Goal: Communication & Community: Participate in discussion

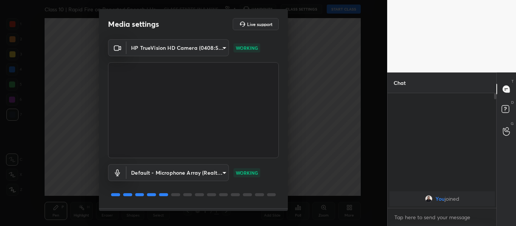
scroll to position [22, 0]
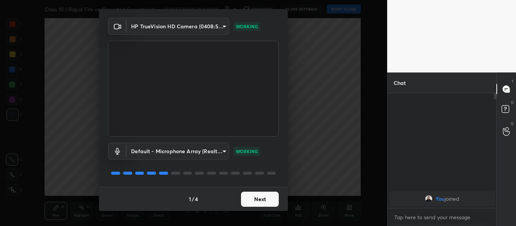
click at [267, 199] on button "Next" at bounding box center [260, 199] width 38 height 15
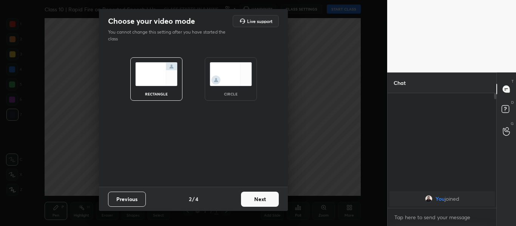
scroll to position [0, 0]
click at [267, 199] on button "Next" at bounding box center [260, 199] width 38 height 15
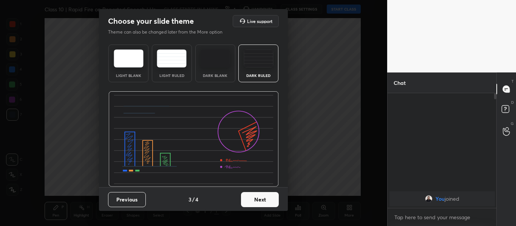
click at [262, 200] on button "Next" at bounding box center [260, 199] width 38 height 15
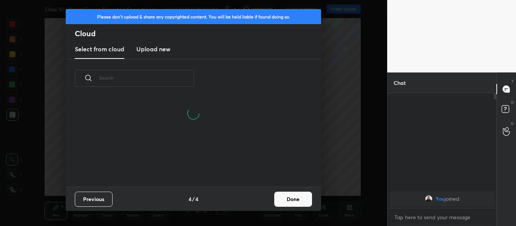
scroll to position [89, 242]
click at [160, 52] on h3 "Upload new" at bounding box center [153, 49] width 34 height 9
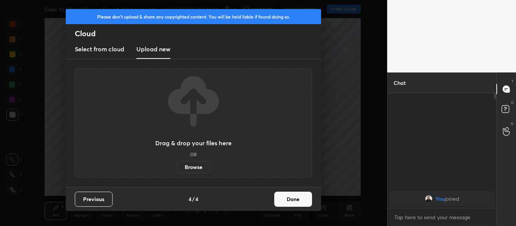
click at [196, 171] on label "Browse" at bounding box center [194, 167] width 34 height 12
click at [177, 171] on input "Browse" at bounding box center [177, 167] width 0 height 12
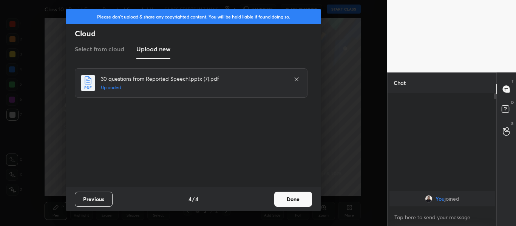
click at [300, 203] on button "Done" at bounding box center [293, 199] width 38 height 15
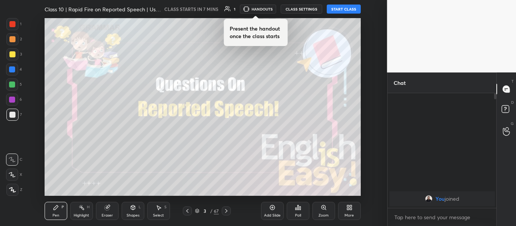
click at [11, 25] on div at bounding box center [12, 24] width 6 height 6
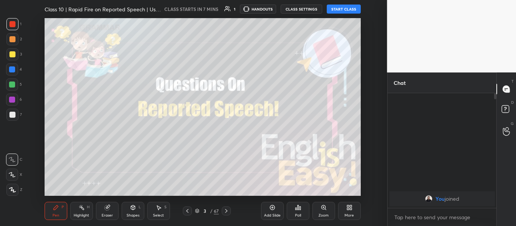
click at [15, 193] on div at bounding box center [12, 190] width 12 height 12
click at [442, 223] on div "x" at bounding box center [441, 217] width 109 height 18
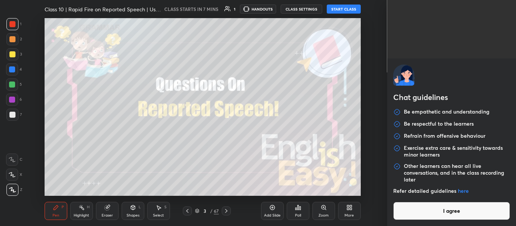
click at [439, 219] on button "I agree" at bounding box center [451, 211] width 117 height 18
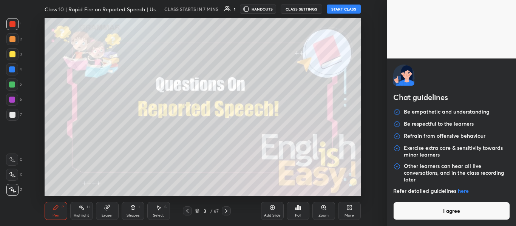
type textarea "x"
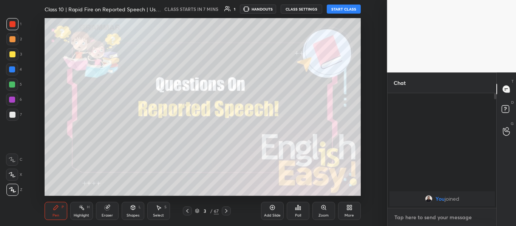
paste textarea "[URL][DOMAIN_NAME]"
type textarea "[URL][DOMAIN_NAME]"
type textarea "x"
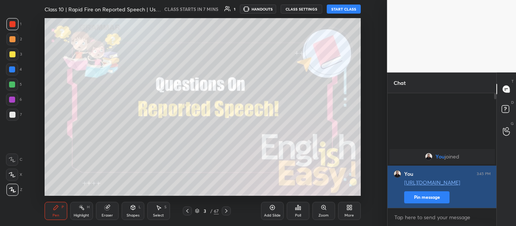
click at [424, 199] on button "Pin message" at bounding box center [426, 197] width 45 height 12
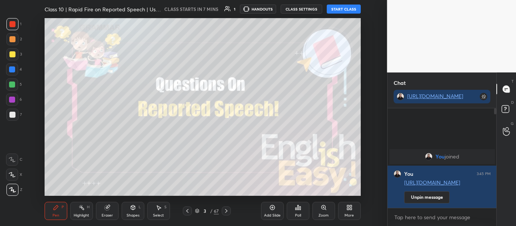
click at [232, 214] on div "3 / 67" at bounding box center [207, 211] width 108 height 9
click at [224, 212] on icon at bounding box center [226, 211] width 6 height 6
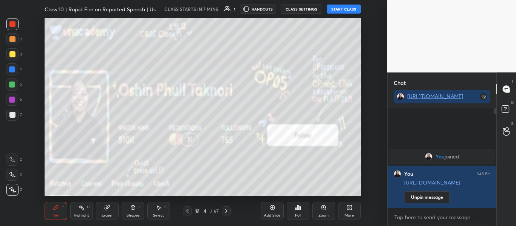
click at [350, 221] on div "Add Slide Poll Zoom More" at bounding box center [311, 211] width 100 height 42
click at [347, 205] on icon at bounding box center [348, 206] width 2 height 2
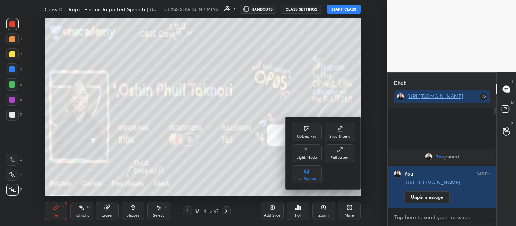
click at [305, 126] on icon at bounding box center [306, 128] width 5 height 5
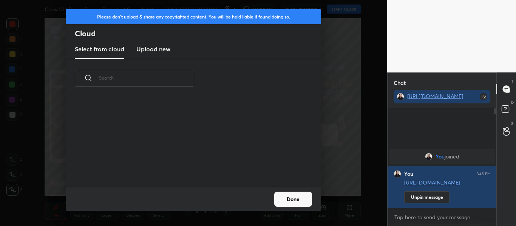
scroll to position [89, 242]
click at [164, 50] on h3 "Upload new" at bounding box center [153, 49] width 34 height 9
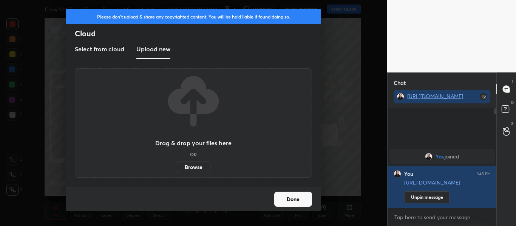
click at [197, 166] on label "Browse" at bounding box center [194, 167] width 34 height 12
click at [177, 166] on input "Browse" at bounding box center [177, 167] width 0 height 12
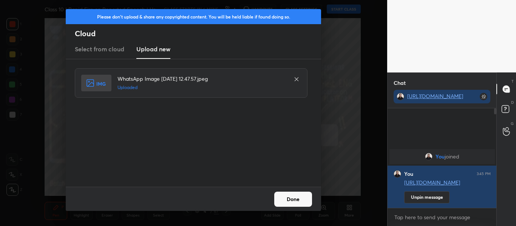
click at [292, 199] on button "Done" at bounding box center [293, 199] width 38 height 15
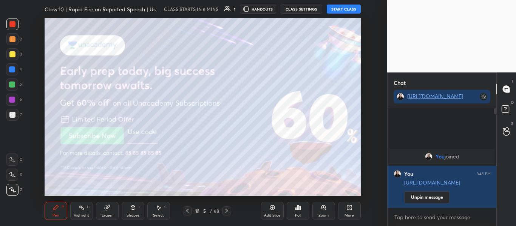
click at [341, 10] on button "START CLASS" at bounding box center [344, 9] width 34 height 9
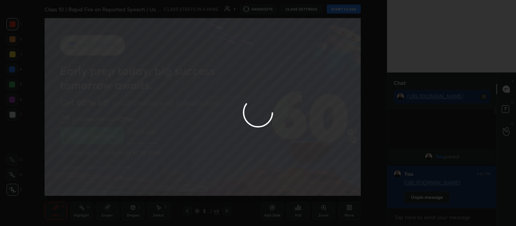
type textarea "x"
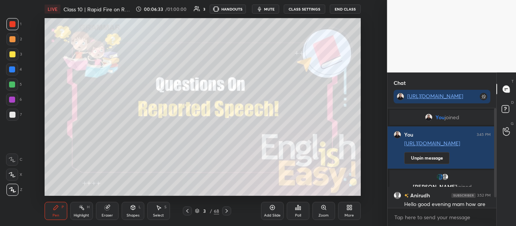
scroll to position [19, 0]
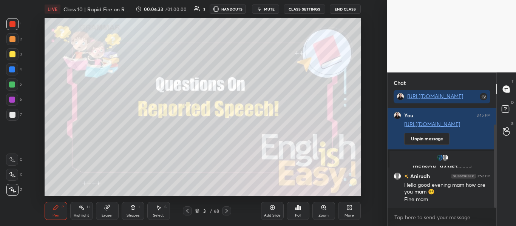
drag, startPoint x: 495, startPoint y: 178, endPoint x: 486, endPoint y: 211, distance: 34.2
click at [486, 211] on div "You joined You 3:45 PM http://t.me/oshinmam Unpin message Taslim, Anirudh joine…" at bounding box center [441, 167] width 109 height 118
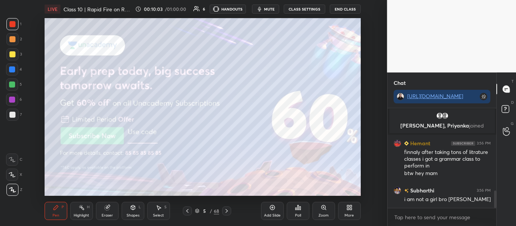
scroll to position [494, 0]
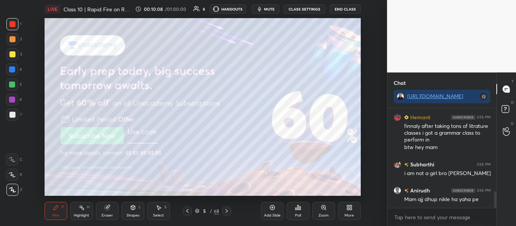
click at [197, 208] on div "5 / 68" at bounding box center [207, 211] width 24 height 7
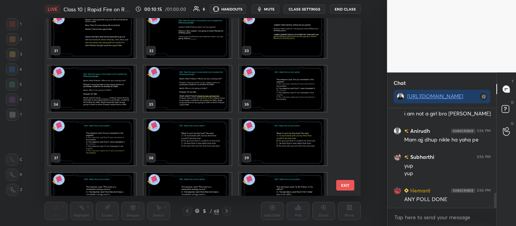
scroll to position [579, 0]
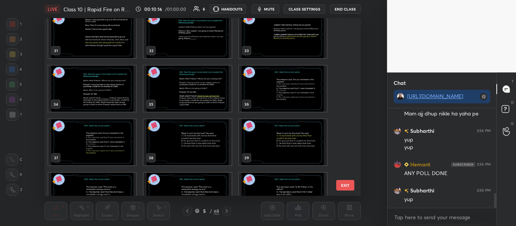
click at [303, 88] on img "grid" at bounding box center [283, 89] width 88 height 46
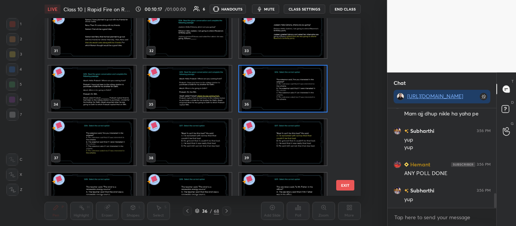
click at [303, 88] on img "grid" at bounding box center [283, 89] width 88 height 46
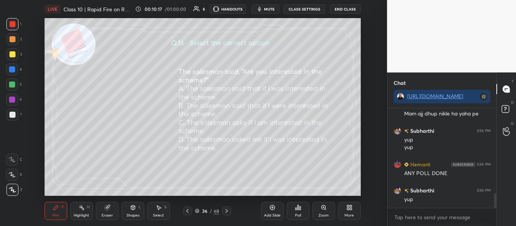
click at [303, 88] on img "grid" at bounding box center [283, 89] width 88 height 46
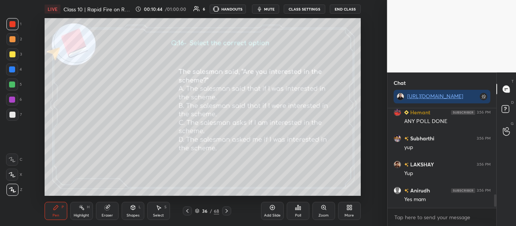
scroll to position [658, 0]
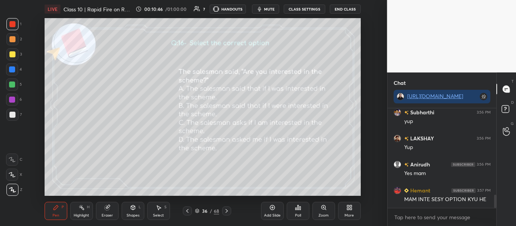
click at [299, 209] on icon at bounding box center [299, 208] width 1 height 3
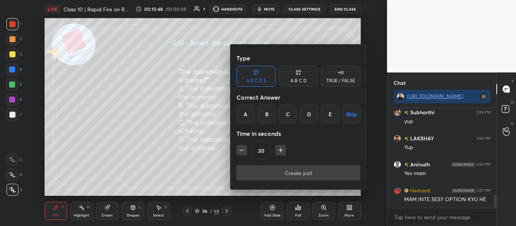
click at [302, 80] on div "A B C D" at bounding box center [298, 81] width 16 height 5
click at [321, 118] on div "D" at bounding box center [324, 114] width 22 height 18
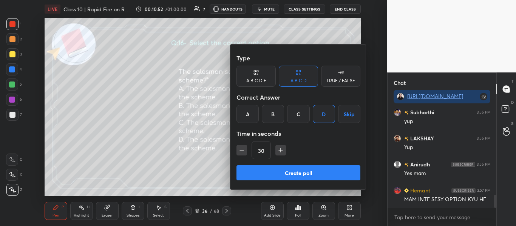
click at [302, 178] on button "Create poll" at bounding box center [298, 172] width 124 height 15
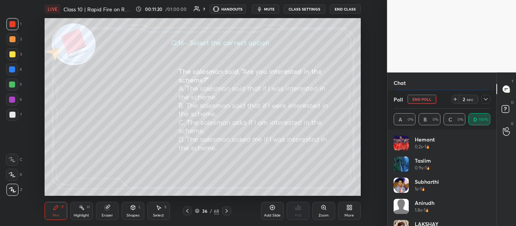
scroll to position [860, 0]
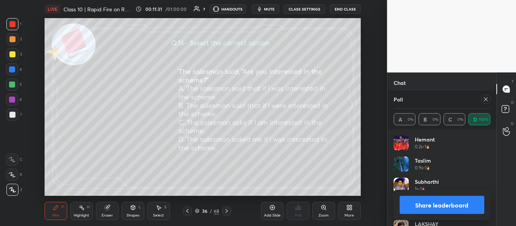
drag, startPoint x: 488, startPoint y: 171, endPoint x: 487, endPoint y: 176, distance: 4.7
click at [487, 176] on div "Taslim 0.9s • 1" at bounding box center [441, 167] width 97 height 21
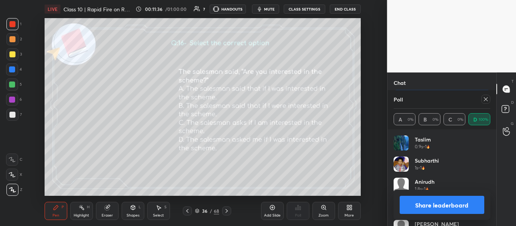
scroll to position [36, 0]
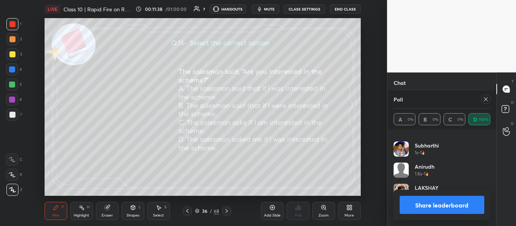
click at [483, 94] on div "Poll" at bounding box center [441, 99] width 97 height 18
click at [483, 99] on icon at bounding box center [485, 99] width 6 height 6
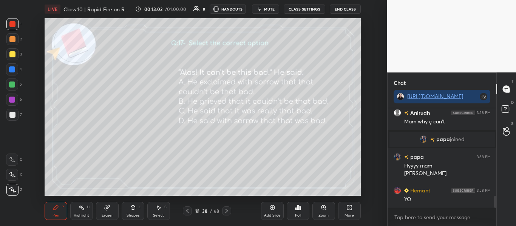
scroll to position [749, 0]
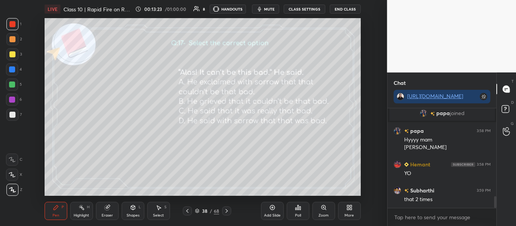
click at [304, 208] on div "Poll" at bounding box center [298, 211] width 23 height 18
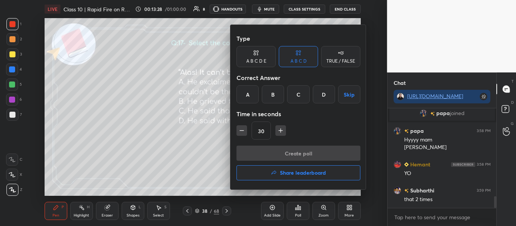
click at [248, 95] on div "A" at bounding box center [247, 94] width 22 height 18
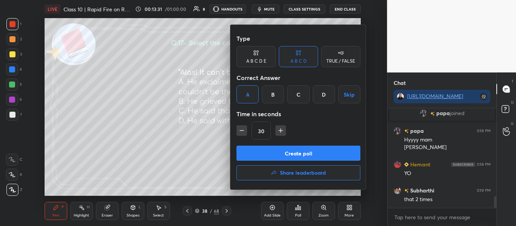
click at [296, 148] on button "Create poll" at bounding box center [298, 153] width 124 height 15
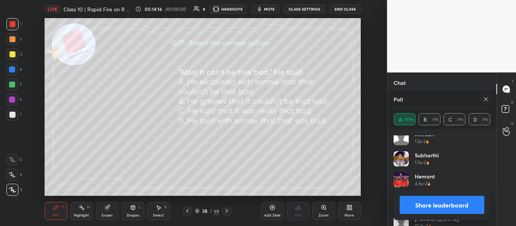
scroll to position [57, 0]
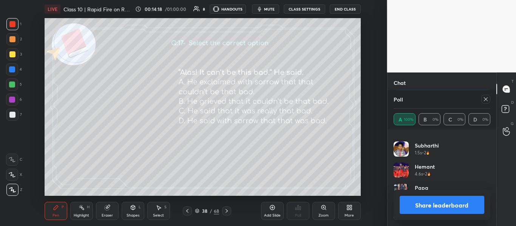
click at [451, 208] on button "Share leaderboard" at bounding box center [441, 205] width 85 height 18
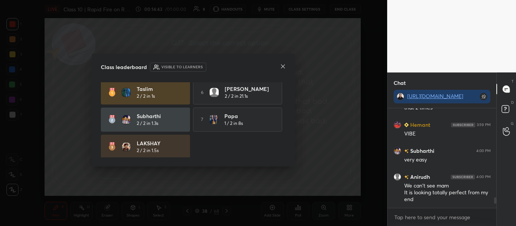
scroll to position [0, 0]
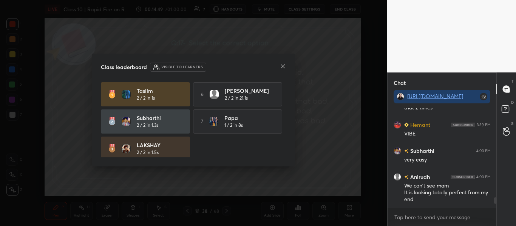
click at [282, 65] on icon at bounding box center [283, 66] width 6 height 6
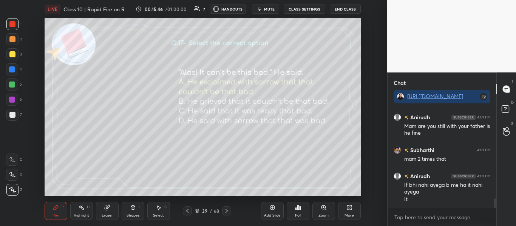
scroll to position [966, 0]
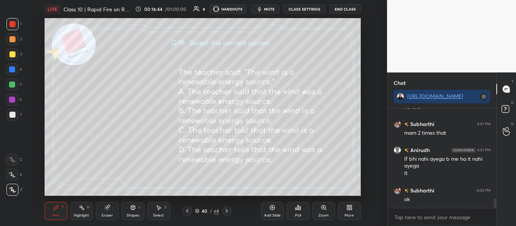
click at [300, 208] on icon at bounding box center [299, 208] width 1 height 3
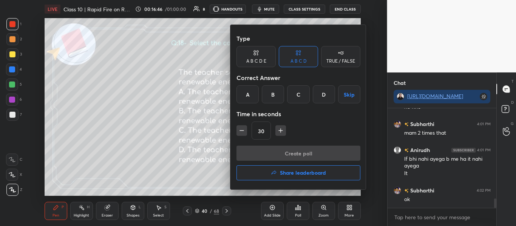
click at [273, 92] on div "B" at bounding box center [273, 94] width 22 height 18
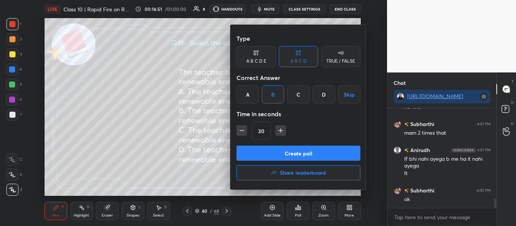
click at [294, 147] on button "Create poll" at bounding box center [298, 153] width 124 height 15
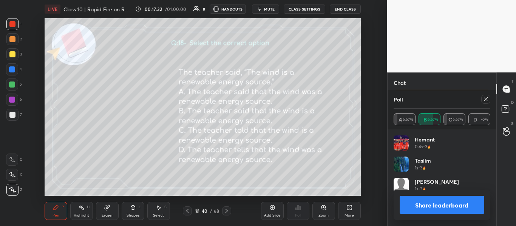
scroll to position [1028, 0]
click at [423, 201] on button "Share leaderboard" at bounding box center [441, 205] width 85 height 18
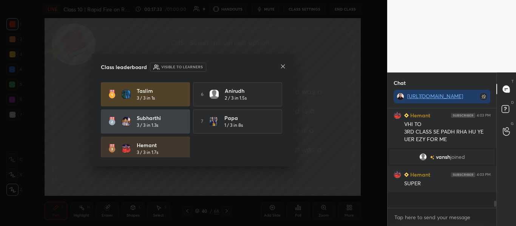
scroll to position [3, 3]
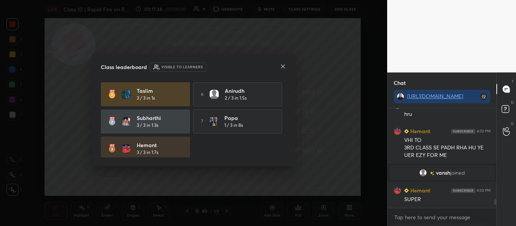
click at [283, 69] on icon at bounding box center [283, 66] width 6 height 6
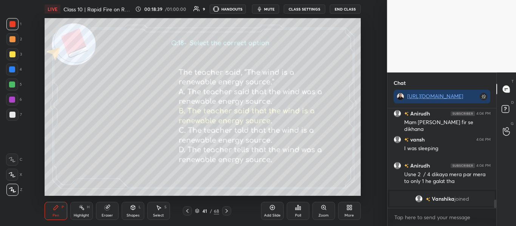
scroll to position [1116, 0]
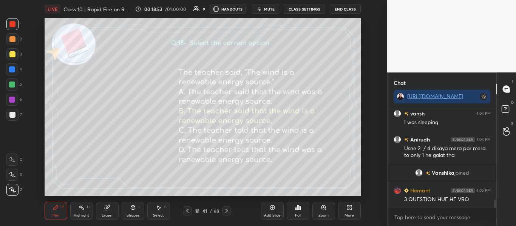
click at [301, 218] on div "Poll" at bounding box center [298, 211] width 23 height 18
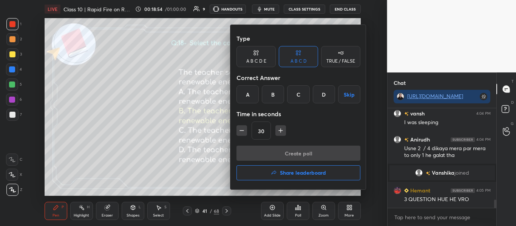
click at [290, 171] on h4 "Share leaderboard" at bounding box center [303, 172] width 46 height 5
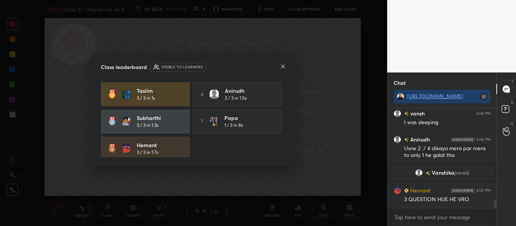
click at [280, 66] on icon at bounding box center [283, 66] width 6 height 6
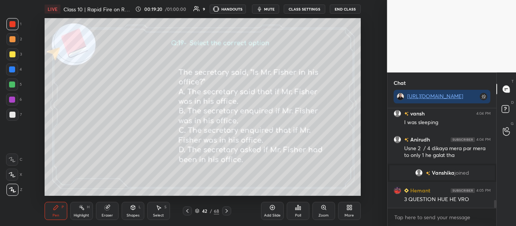
scroll to position [1142, 0]
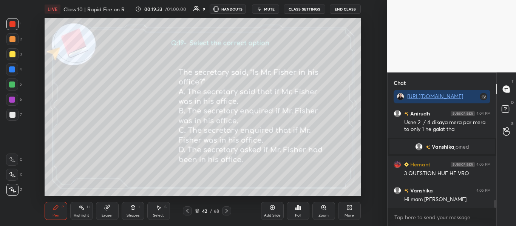
click at [296, 214] on div "Poll" at bounding box center [298, 216] width 6 height 4
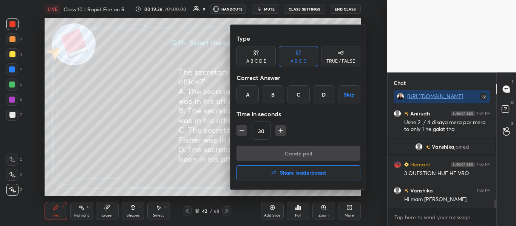
scroll to position [1168, 0]
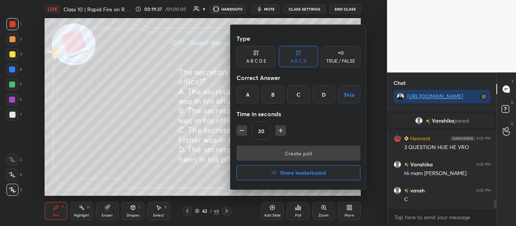
click at [272, 96] on div "B" at bounding box center [273, 94] width 22 height 18
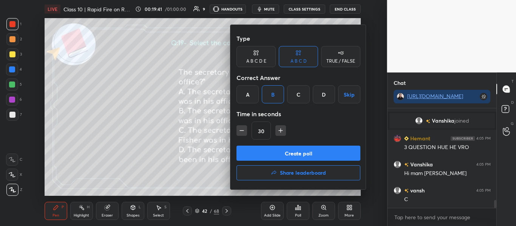
click at [290, 146] on button "Create poll" at bounding box center [298, 153] width 124 height 15
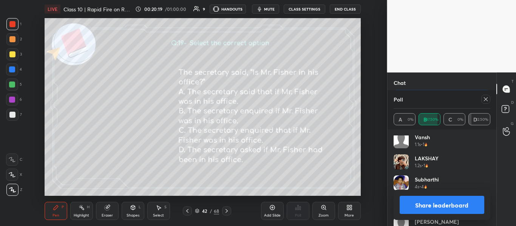
scroll to position [57, 0]
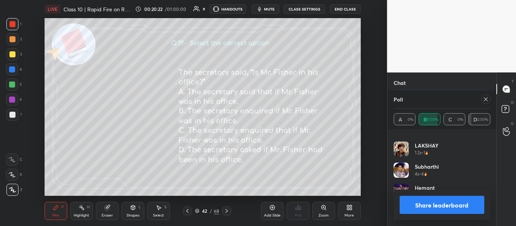
click at [444, 200] on button "Share leaderboard" at bounding box center [441, 205] width 85 height 18
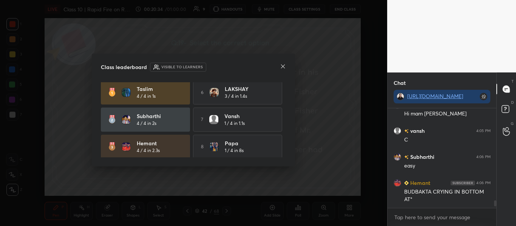
scroll to position [0, 0]
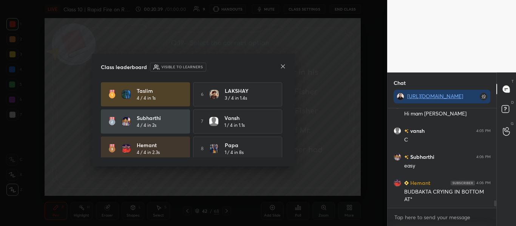
click at [282, 68] on icon at bounding box center [283, 67] width 4 height 4
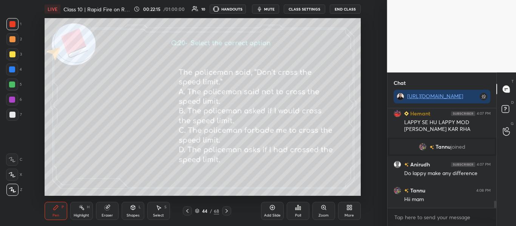
scroll to position [1287, 0]
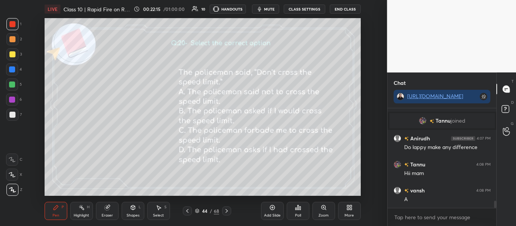
click at [299, 214] on div "Poll" at bounding box center [298, 216] width 6 height 4
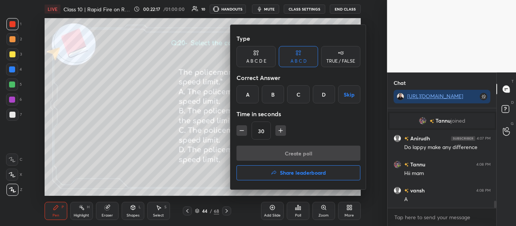
click at [303, 92] on div "C" at bounding box center [298, 94] width 22 height 18
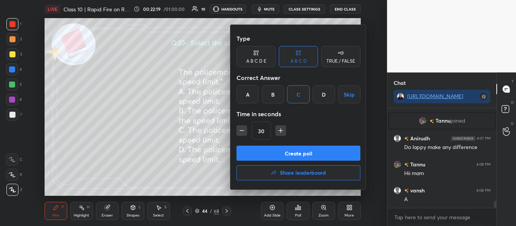
click at [292, 149] on button "Create poll" at bounding box center [298, 153] width 124 height 15
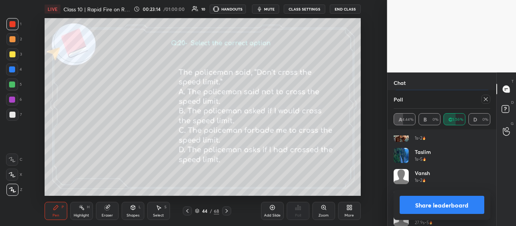
scroll to position [1535, 0]
click at [485, 98] on icon at bounding box center [485, 99] width 6 height 6
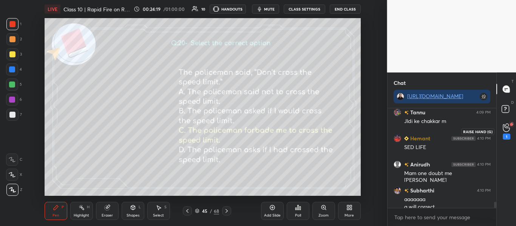
scroll to position [1581, 0]
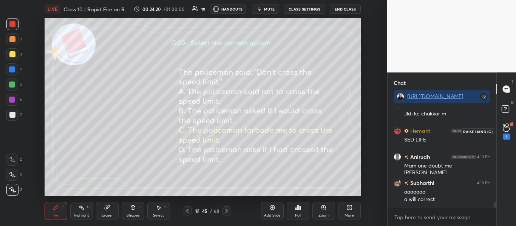
click at [505, 131] on icon at bounding box center [505, 127] width 7 height 9
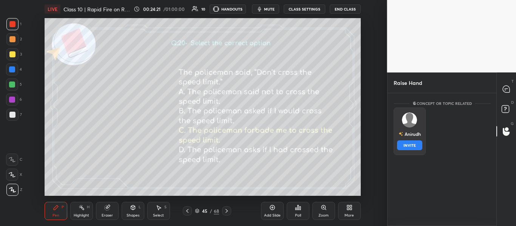
click at [398, 123] on div "Anirudh INVITE" at bounding box center [409, 132] width 32 height 48
click at [406, 146] on button "INVITE" at bounding box center [409, 145] width 25 height 10
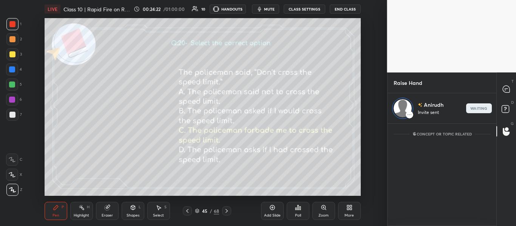
scroll to position [100, 106]
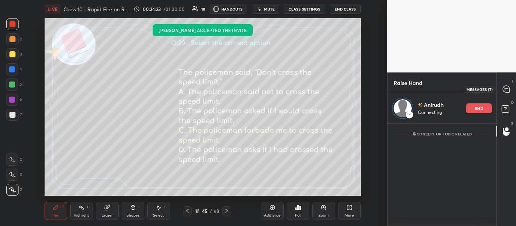
click at [506, 90] on icon at bounding box center [505, 89] width 7 height 7
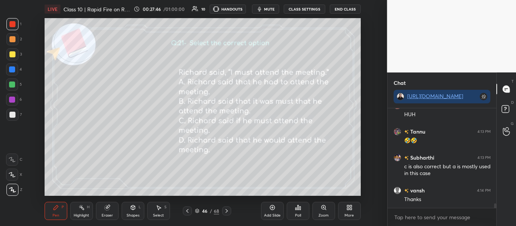
scroll to position [2074, 0]
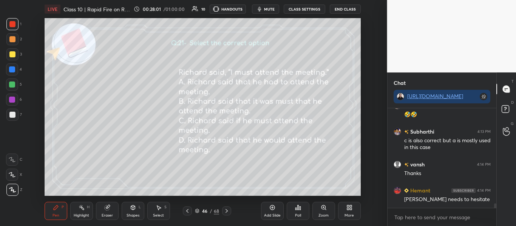
click at [298, 211] on div "Poll" at bounding box center [298, 211] width 23 height 18
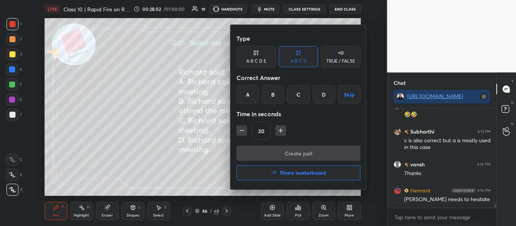
click at [254, 92] on div "A" at bounding box center [247, 94] width 22 height 18
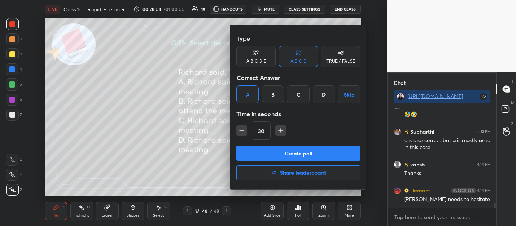
click at [278, 152] on button "Create poll" at bounding box center [298, 153] width 124 height 15
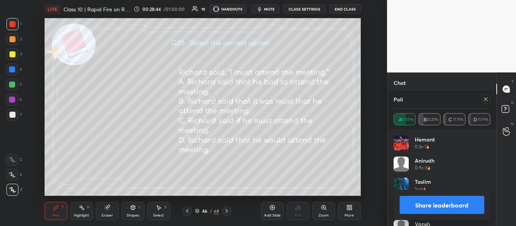
scroll to position [15, 0]
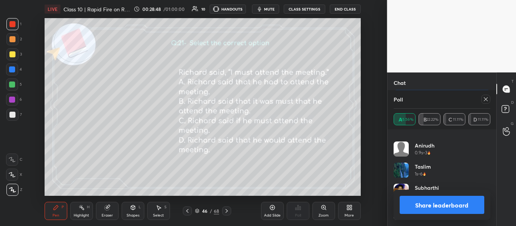
click at [432, 203] on button "Share leaderboard" at bounding box center [441, 205] width 85 height 18
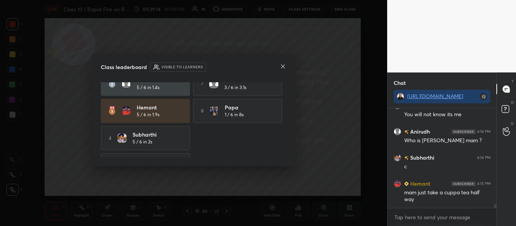
scroll to position [60, 0]
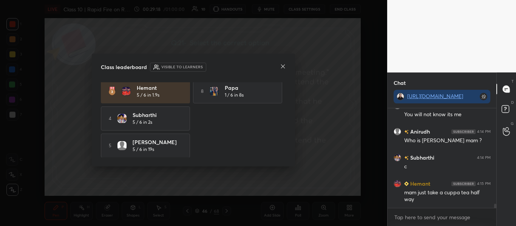
click at [284, 63] on div at bounding box center [283, 67] width 6 height 8
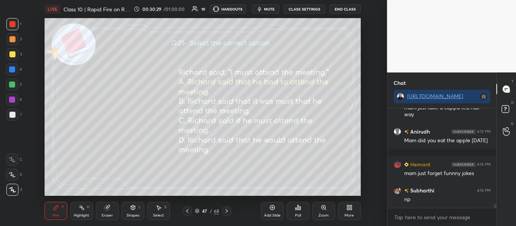
scroll to position [2348, 0]
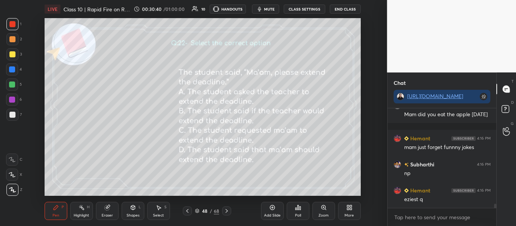
click at [266, 8] on span "mute" at bounding box center [269, 8] width 11 height 5
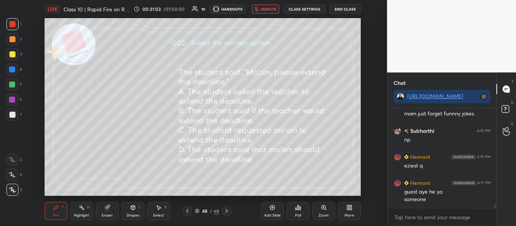
scroll to position [2414, 0]
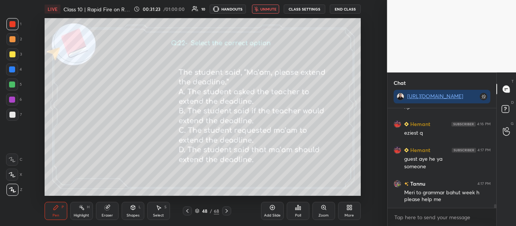
click at [266, 8] on span "unmute" at bounding box center [268, 8] width 16 height 5
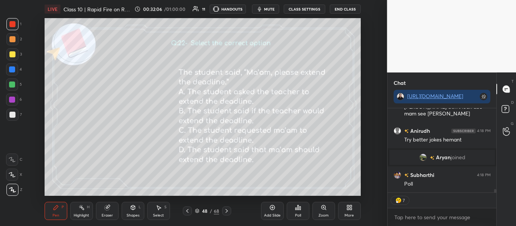
scroll to position [2117, 0]
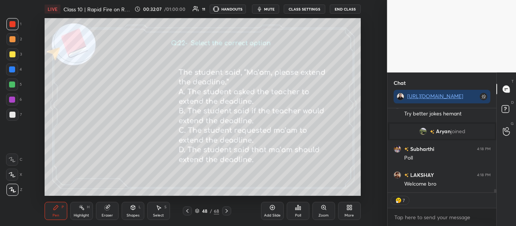
click at [295, 210] on icon at bounding box center [298, 208] width 6 height 6
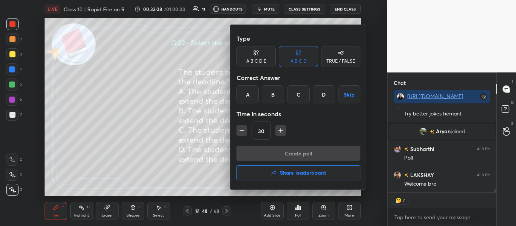
click at [249, 100] on div "A" at bounding box center [247, 94] width 22 height 18
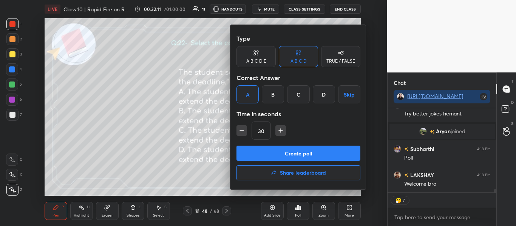
click at [257, 155] on button "Create poll" at bounding box center [298, 153] width 124 height 15
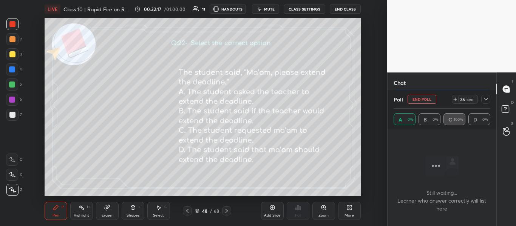
scroll to position [2167, 0]
click at [421, 98] on button "End Poll" at bounding box center [421, 99] width 29 height 9
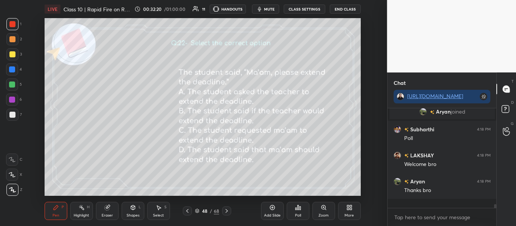
scroll to position [2128, 0]
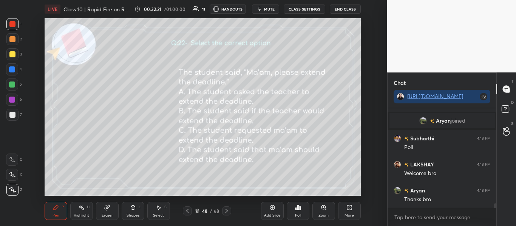
click at [300, 207] on icon at bounding box center [299, 208] width 1 height 3
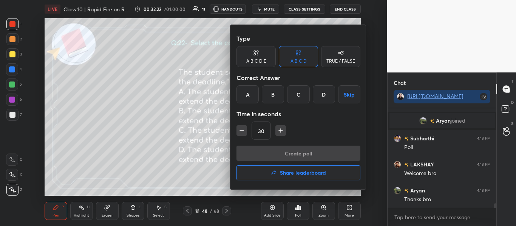
click at [297, 96] on div "C" at bounding box center [298, 94] width 22 height 18
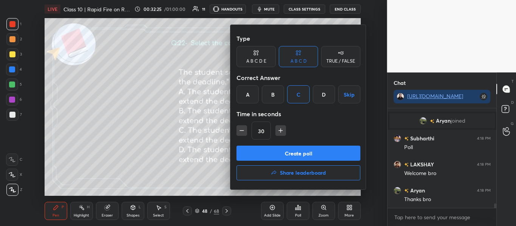
click at [277, 156] on button "Create poll" at bounding box center [298, 153] width 124 height 15
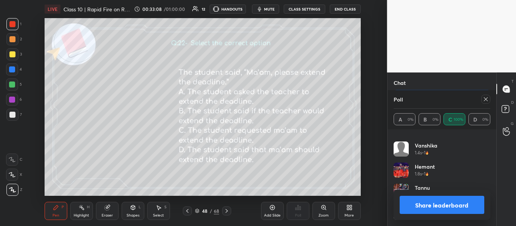
click at [488, 96] on div at bounding box center [485, 99] width 9 height 9
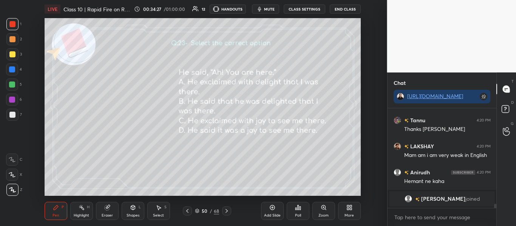
scroll to position [2256, 0]
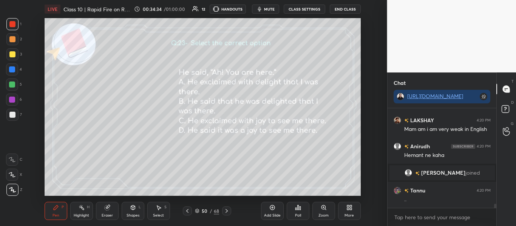
click at [302, 210] on div "Poll" at bounding box center [298, 211] width 23 height 18
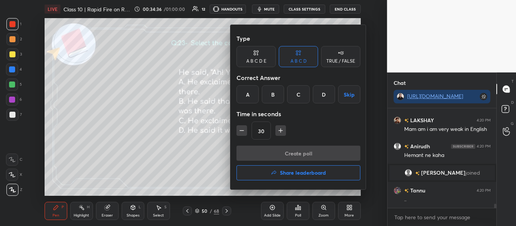
click at [243, 86] on div "A" at bounding box center [247, 94] width 22 height 18
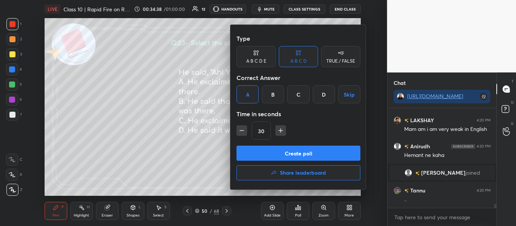
click at [272, 153] on button "Create poll" at bounding box center [298, 153] width 124 height 15
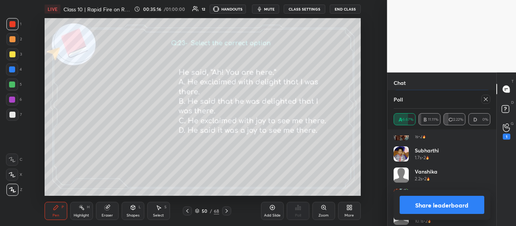
scroll to position [36, 0]
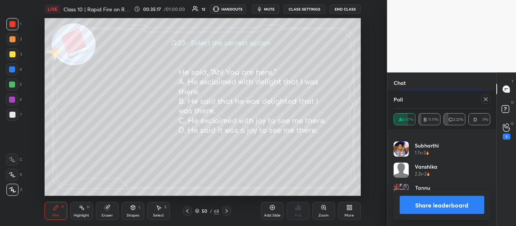
click at [449, 202] on button "Share leaderboard" at bounding box center [441, 205] width 85 height 18
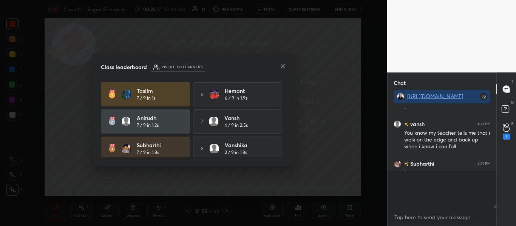
scroll to position [2331, 0]
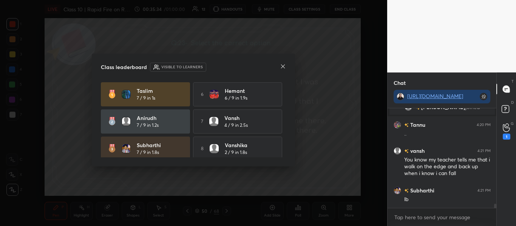
drag, startPoint x: 286, startPoint y: 100, endPoint x: 287, endPoint y: 117, distance: 17.4
click at [287, 117] on div "Class leaderboard Visible to learners Taslim 7 / 9 in 1s 6 Hemant 6 / 9 in 1.9s…" at bounding box center [193, 110] width 203 height 113
drag, startPoint x: 283, startPoint y: 112, endPoint x: 282, endPoint y: 140, distance: 27.6
click at [282, 140] on div "Taslim 7 / 9 in 1s 6 Hemant 6 / 9 in 1.9s Anirudh 7 / 9 in 1.2s 7 vansh 4 / 9 i…" at bounding box center [193, 148] width 185 height 133
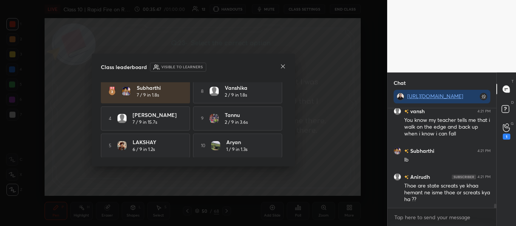
scroll to position [60, 0]
click at [283, 66] on icon at bounding box center [283, 66] width 6 height 6
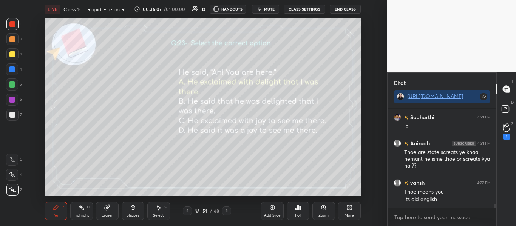
scroll to position [2428, 0]
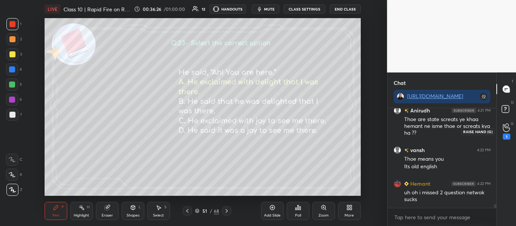
click at [504, 131] on icon at bounding box center [505, 127] width 7 height 9
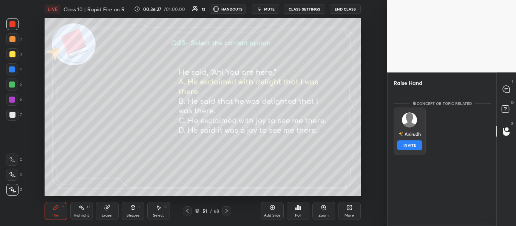
click at [418, 125] on div "Anirudh INVITE" at bounding box center [409, 132] width 32 height 48
click at [416, 142] on button "INVITE" at bounding box center [409, 145] width 25 height 10
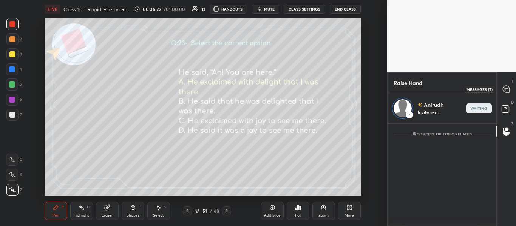
click at [503, 90] on icon at bounding box center [505, 89] width 7 height 7
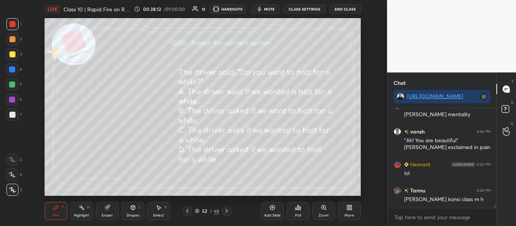
scroll to position [2840, 0]
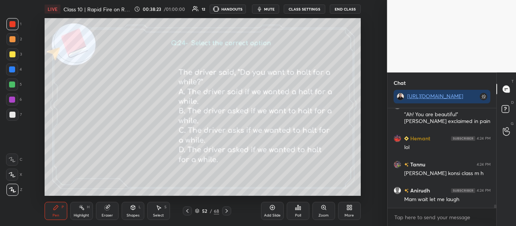
click at [299, 212] on div "Poll" at bounding box center [298, 211] width 23 height 18
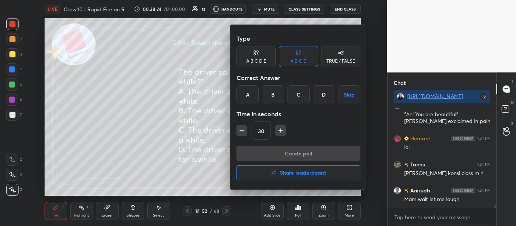
click at [322, 89] on div "D" at bounding box center [324, 94] width 22 height 18
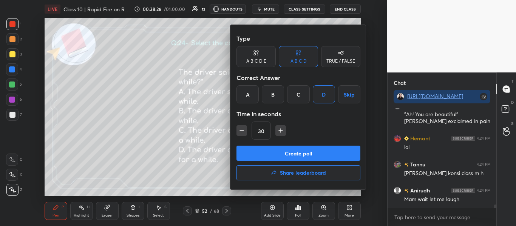
click at [310, 154] on button "Create poll" at bounding box center [298, 153] width 124 height 15
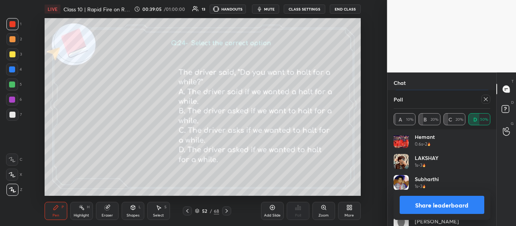
scroll to position [15, 0]
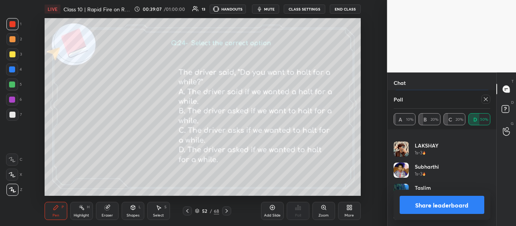
click at [485, 96] on div at bounding box center [485, 99] width 9 height 9
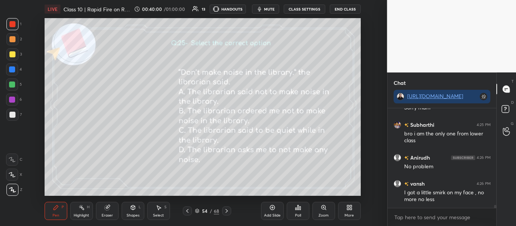
scroll to position [3110, 0]
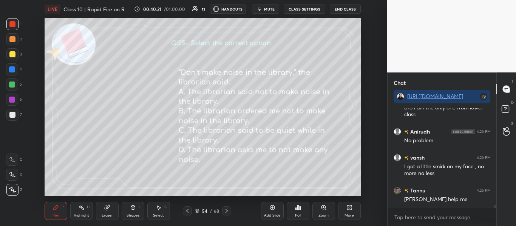
click at [293, 208] on div "Poll" at bounding box center [298, 211] width 23 height 18
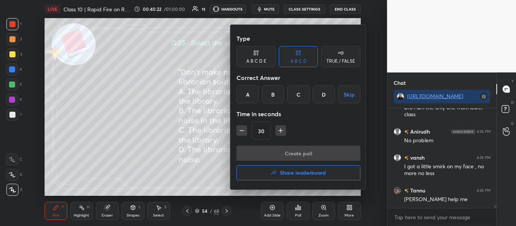
scroll to position [3136, 0]
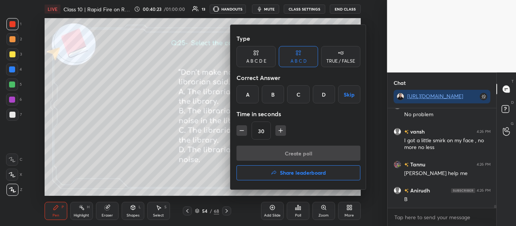
click at [190, 128] on div at bounding box center [258, 113] width 516 height 226
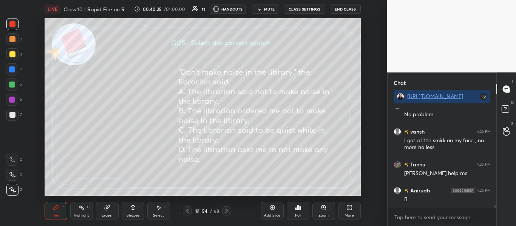
click at [290, 203] on div "Poll" at bounding box center [298, 211] width 23 height 18
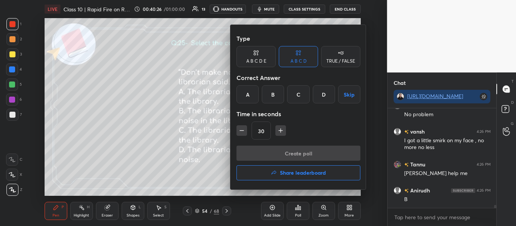
click at [273, 101] on div "B" at bounding box center [273, 94] width 22 height 18
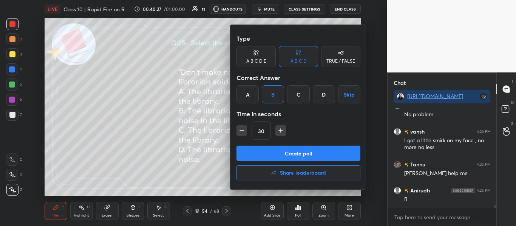
click at [277, 158] on button "Create poll" at bounding box center [298, 153] width 124 height 15
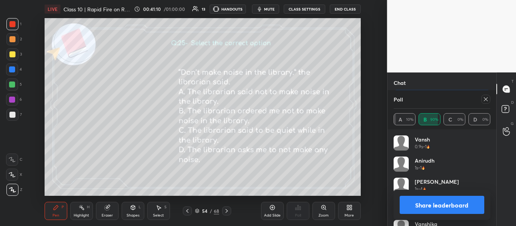
scroll to position [3283, 0]
click at [487, 153] on div "vansh 0.9s • 1" at bounding box center [441, 146] width 97 height 21
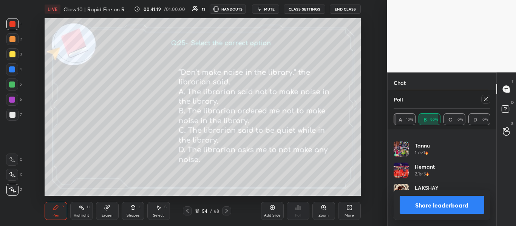
scroll to position [3290, 0]
click at [466, 208] on button "Share leaderboard" at bounding box center [441, 205] width 85 height 18
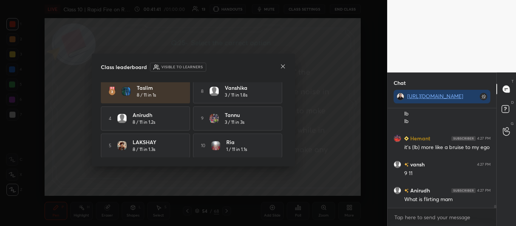
scroll to position [3356, 0]
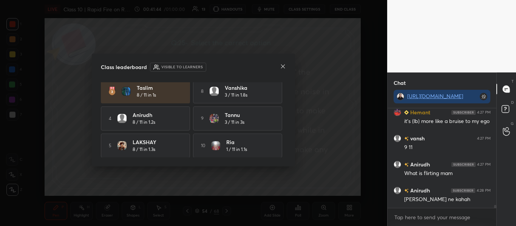
click at [285, 63] on icon at bounding box center [283, 66] width 6 height 6
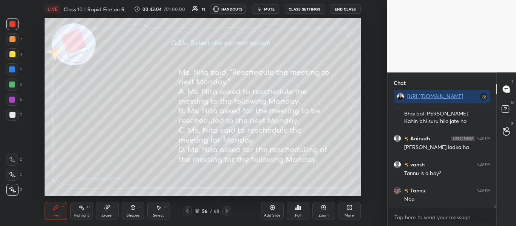
scroll to position [3613, 0]
click at [302, 203] on div "Poll" at bounding box center [298, 211] width 23 height 18
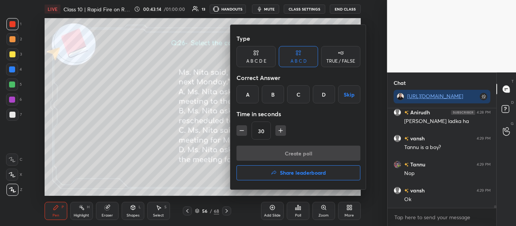
click at [245, 92] on div "A" at bounding box center [247, 94] width 22 height 18
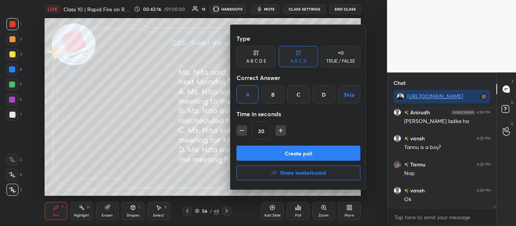
click at [269, 147] on button "Create poll" at bounding box center [298, 153] width 124 height 15
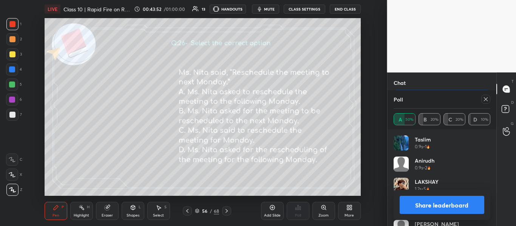
scroll to position [15, 0]
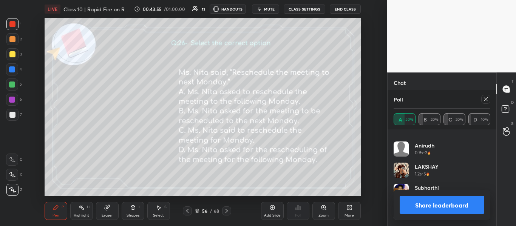
click at [481, 100] on div at bounding box center [485, 99] width 9 height 9
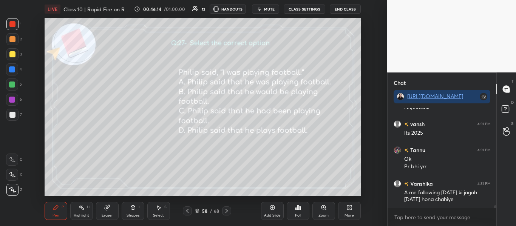
scroll to position [3590, 0]
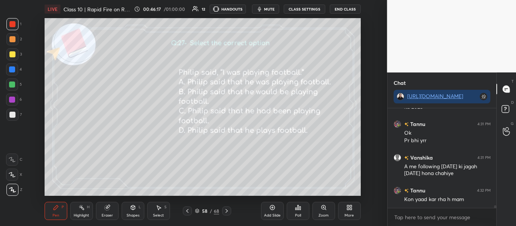
click at [305, 213] on div "Poll" at bounding box center [298, 211] width 23 height 18
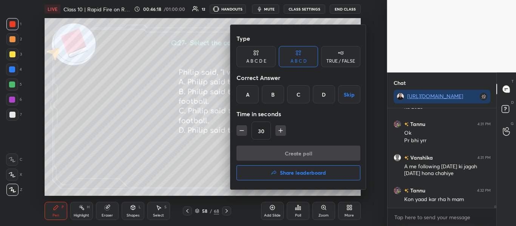
click at [298, 88] on div "C" at bounding box center [298, 94] width 22 height 18
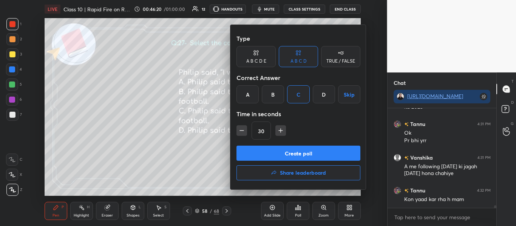
click at [276, 151] on button "Create poll" at bounding box center [298, 153] width 124 height 15
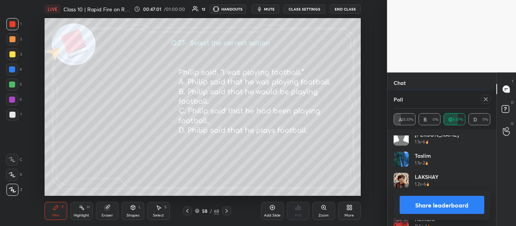
scroll to position [36, 0]
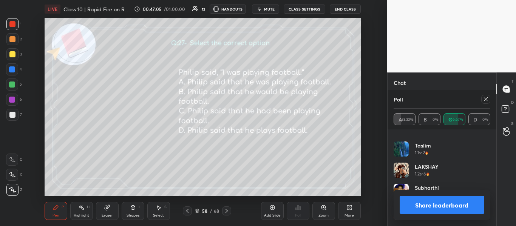
click at [447, 210] on button "Share leaderboard" at bounding box center [441, 205] width 85 height 18
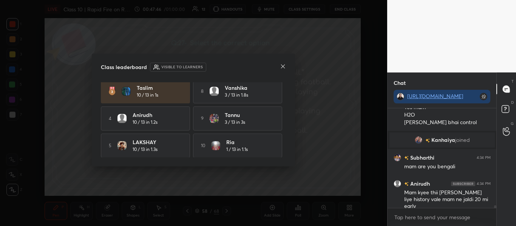
scroll to position [3620, 0]
click at [284, 66] on icon at bounding box center [283, 67] width 4 height 4
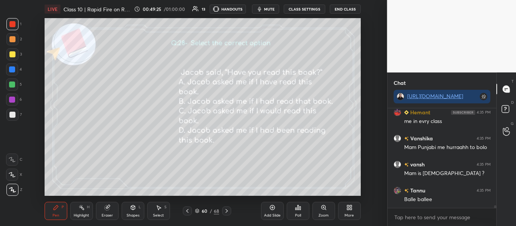
scroll to position [3935, 0]
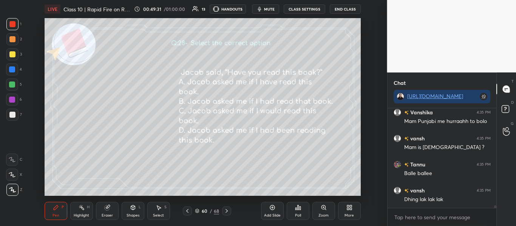
click at [290, 212] on div "Poll" at bounding box center [298, 211] width 23 height 18
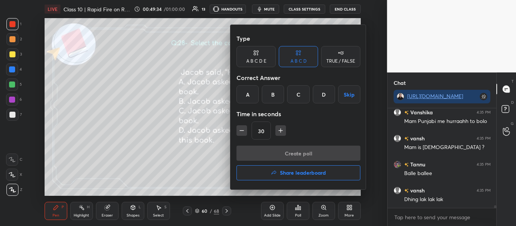
drag, startPoint x: 271, startPoint y: 92, endPoint x: 275, endPoint y: 74, distance: 18.9
click at [275, 74] on div "Type A B C D E A B C D TRUE / FALSE Correct Answer A B C D Skip Time in seconds…" at bounding box center [298, 88] width 124 height 115
drag, startPoint x: 275, startPoint y: 74, endPoint x: 271, endPoint y: 93, distance: 19.6
click at [271, 93] on div "Type A B C D E A B C D TRUE / FALSE Correct Answer A B C D Skip Time in seconds…" at bounding box center [298, 88] width 124 height 115
click at [271, 93] on div "B" at bounding box center [273, 94] width 22 height 18
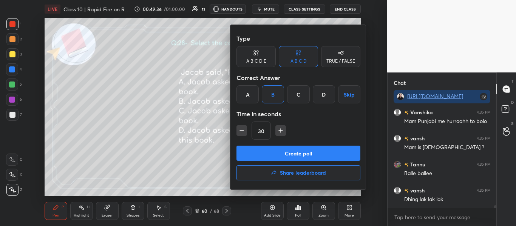
click at [271, 151] on button "Create poll" at bounding box center [298, 153] width 124 height 15
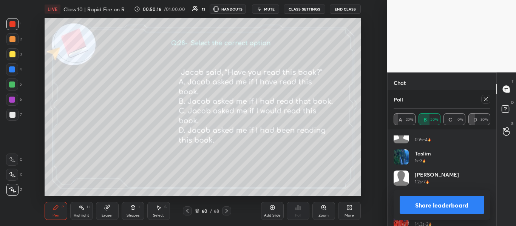
scroll to position [15, 0]
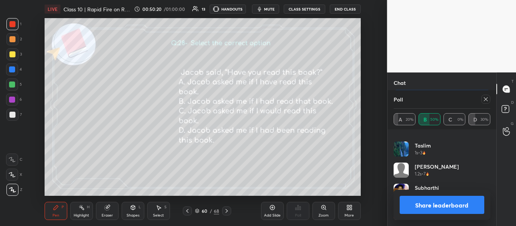
click at [487, 100] on icon at bounding box center [486, 99] width 4 height 4
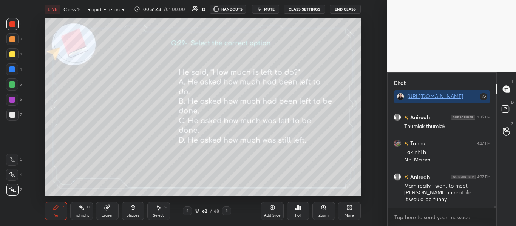
scroll to position [4275, 0]
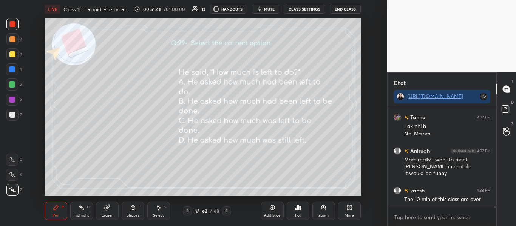
click at [301, 210] on icon at bounding box center [299, 208] width 1 height 3
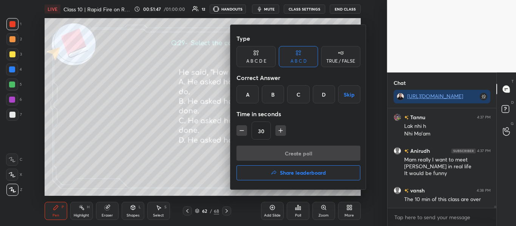
click at [165, 171] on div at bounding box center [258, 113] width 516 height 226
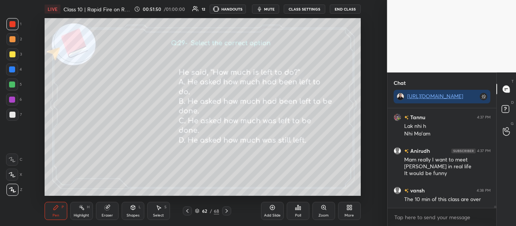
click at [197, 211] on icon at bounding box center [197, 211] width 5 height 5
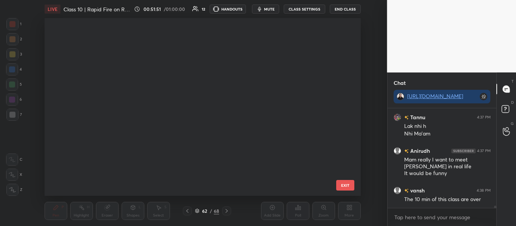
scroll to position [176, 313]
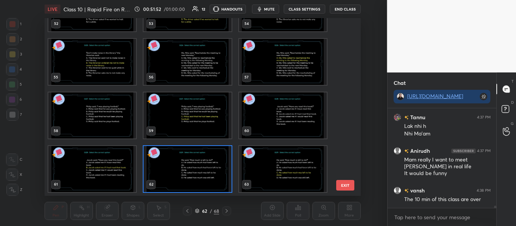
click at [198, 169] on img "grid" at bounding box center [187, 169] width 88 height 46
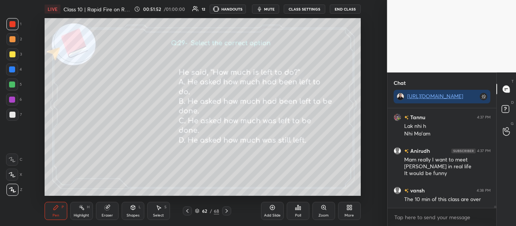
click at [198, 169] on img "grid" at bounding box center [187, 169] width 88 height 46
click at [298, 216] on div "Poll" at bounding box center [298, 216] width 6 height 4
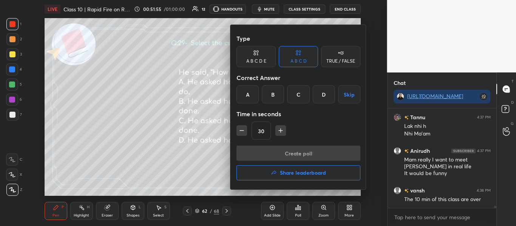
click at [294, 89] on div "C" at bounding box center [298, 94] width 22 height 18
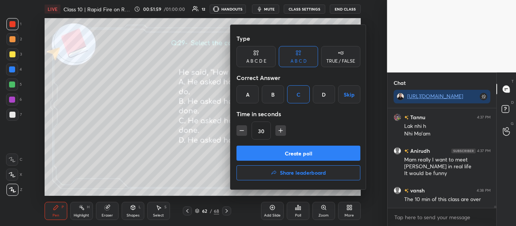
click at [308, 150] on button "Create poll" at bounding box center [298, 153] width 124 height 15
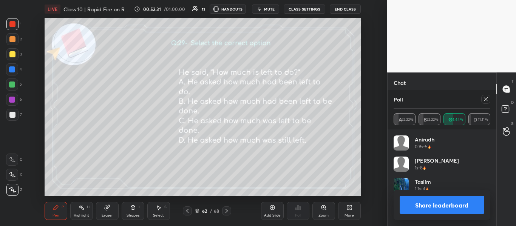
scroll to position [4113, 0]
click at [432, 201] on button "Share leaderboard" at bounding box center [441, 205] width 85 height 18
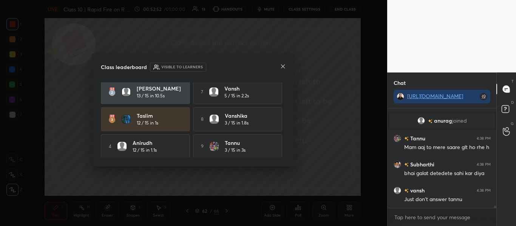
scroll to position [32, 0]
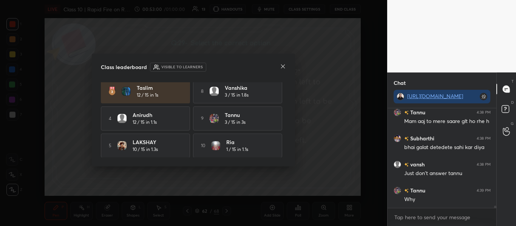
click at [281, 66] on icon at bounding box center [283, 66] width 6 height 6
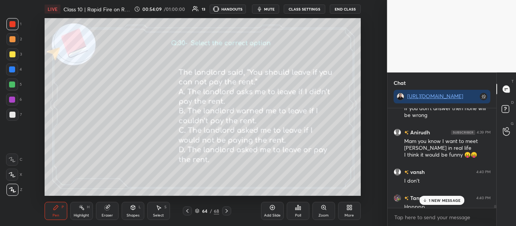
scroll to position [4337, 0]
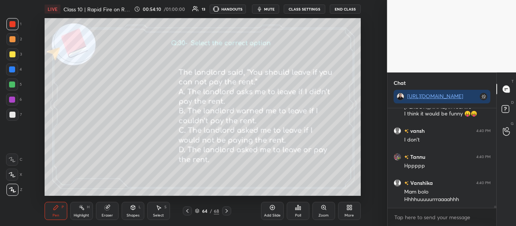
drag, startPoint x: 495, startPoint y: 207, endPoint x: 486, endPoint y: 221, distance: 16.3
click at [486, 221] on div "vansh 4:39 PM If you don't answer then none will be wrong Anirudh 4:39 PM Mam y…" at bounding box center [441, 167] width 109 height 118
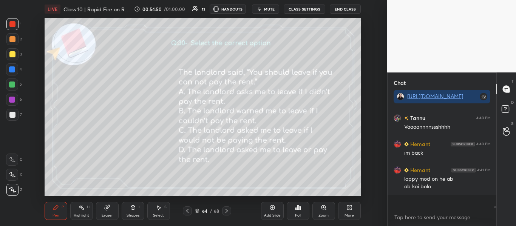
scroll to position [4423, 0]
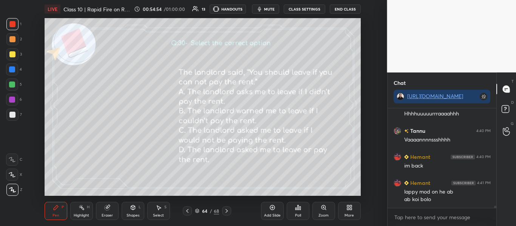
click at [297, 213] on div "Poll" at bounding box center [298, 211] width 23 height 18
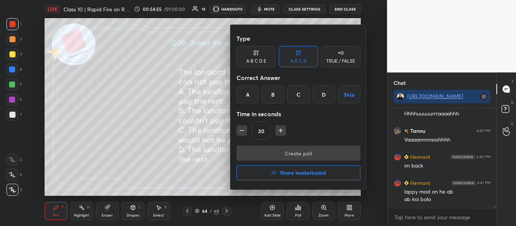
click at [276, 99] on div "B" at bounding box center [273, 94] width 22 height 18
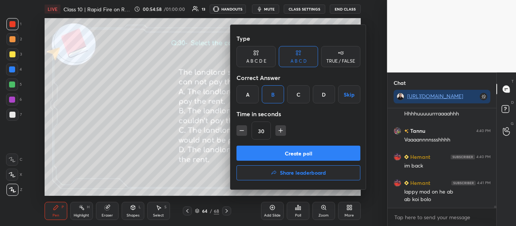
click at [262, 159] on button "Create poll" at bounding box center [298, 153] width 124 height 15
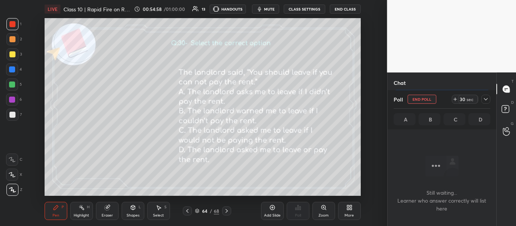
scroll to position [58, 106]
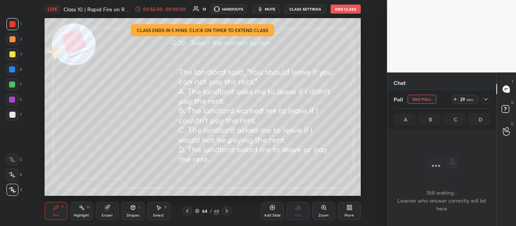
click at [196, 213] on icon at bounding box center [197, 212] width 4 height 1
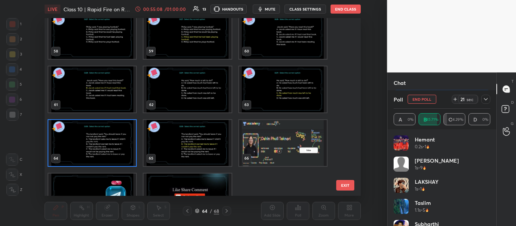
scroll to position [4560, 0]
click at [121, 154] on img "grid" at bounding box center [92, 143] width 88 height 46
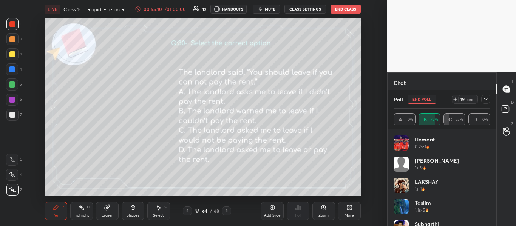
click at [121, 154] on img "grid" at bounding box center [92, 143] width 88 height 46
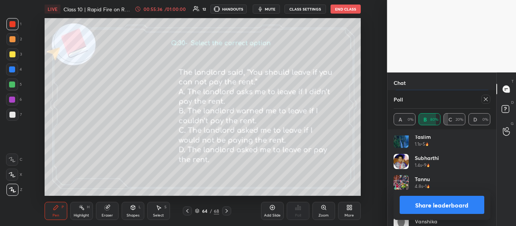
scroll to position [79, 0]
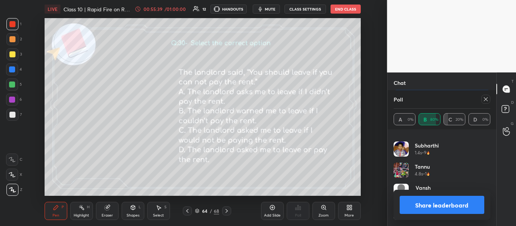
click at [482, 99] on icon at bounding box center [485, 99] width 6 height 6
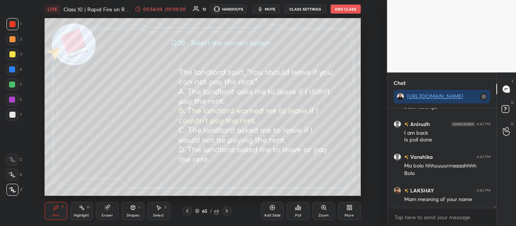
scroll to position [4673, 0]
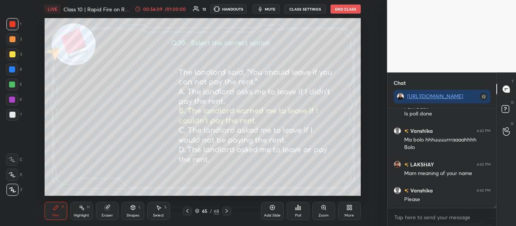
click at [195, 210] on icon at bounding box center [197, 211] width 5 height 5
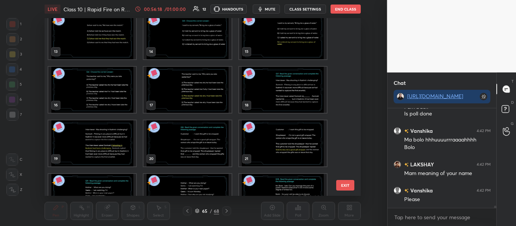
scroll to position [4705, 0]
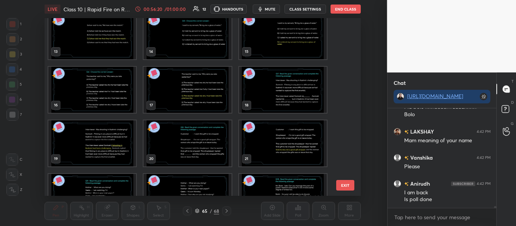
click at [202, 34] on img "grid" at bounding box center [187, 36] width 88 height 46
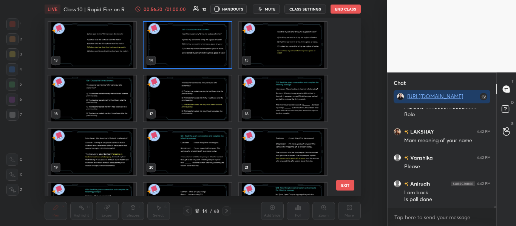
click at [202, 34] on div "13 14 15 16 17 18 19 20 21 22 23 24 25 26 27" at bounding box center [196, 107] width 303 height 178
click at [202, 34] on img "grid" at bounding box center [187, 45] width 88 height 46
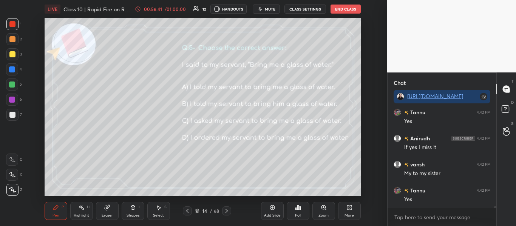
scroll to position [4862, 0]
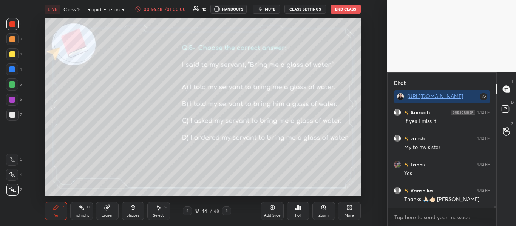
click at [298, 210] on icon at bounding box center [298, 208] width 6 height 6
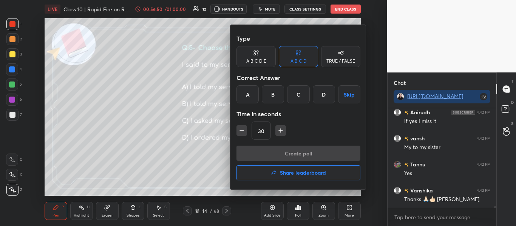
click at [325, 100] on div "D" at bounding box center [324, 94] width 22 height 18
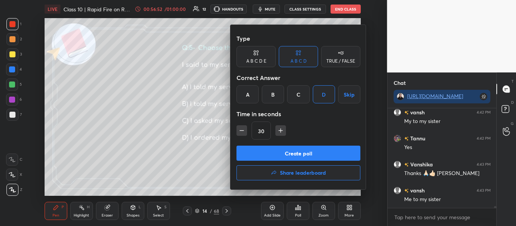
scroll to position [4914, 0]
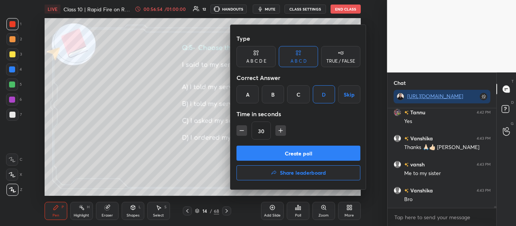
click at [321, 152] on button "Create poll" at bounding box center [298, 153] width 124 height 15
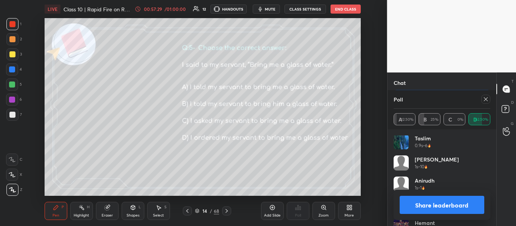
scroll to position [15, 0]
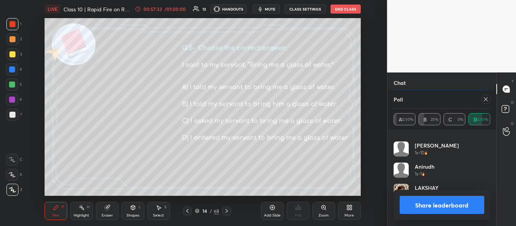
click at [487, 102] on icon at bounding box center [485, 99] width 6 height 6
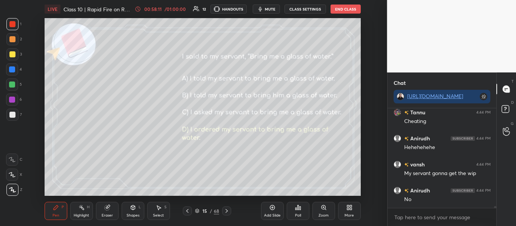
scroll to position [5156, 0]
click at [296, 211] on div "Poll" at bounding box center [298, 211] width 23 height 18
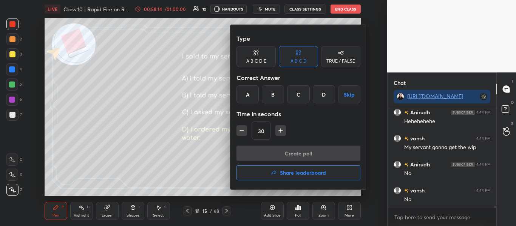
click at [309, 174] on h4 "Share leaderboard" at bounding box center [303, 172] width 46 height 5
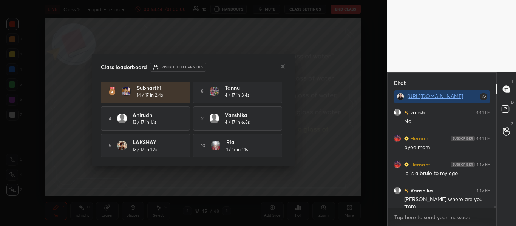
scroll to position [5260, 0]
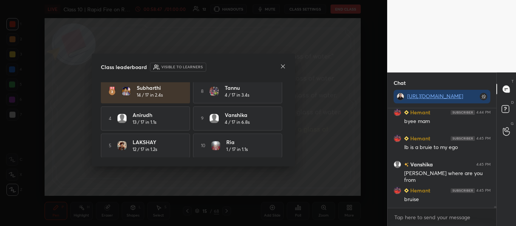
click at [281, 66] on icon at bounding box center [283, 66] width 6 height 6
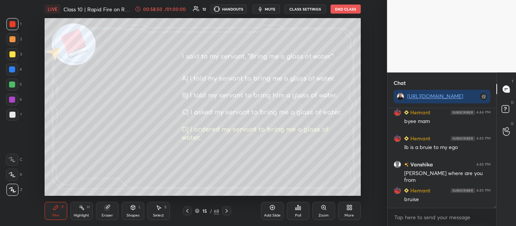
scroll to position [5286, 0]
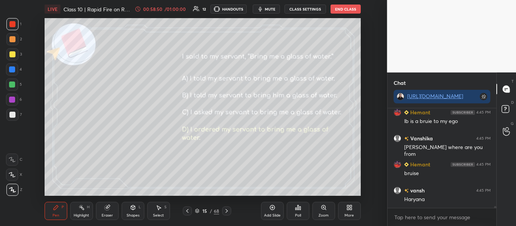
click at [197, 213] on icon at bounding box center [197, 212] width 4 height 1
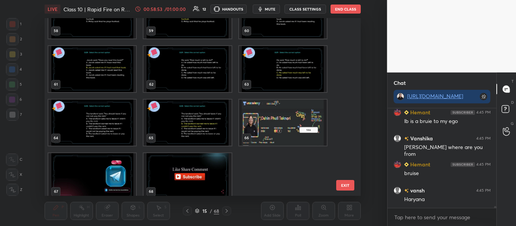
scroll to position [1055, 0]
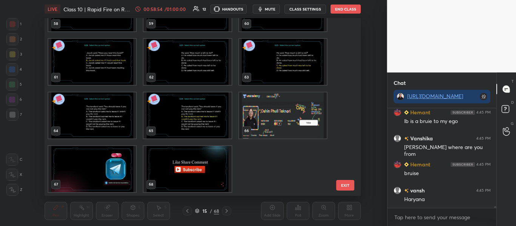
click at [278, 111] on img "grid" at bounding box center [283, 115] width 88 height 46
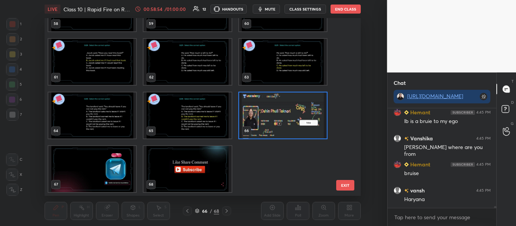
click at [278, 111] on img "grid" at bounding box center [283, 115] width 88 height 46
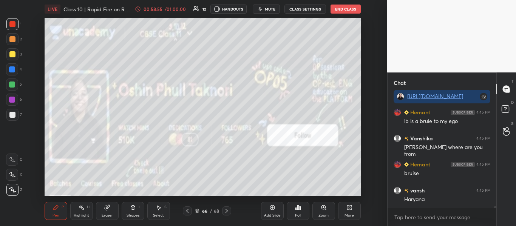
click at [278, 111] on img "grid" at bounding box center [283, 115] width 88 height 46
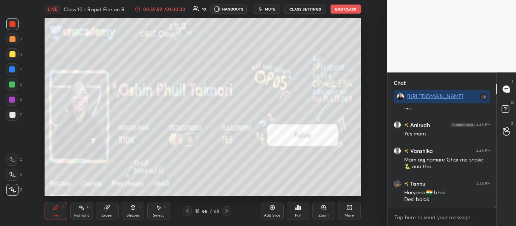
scroll to position [5659, 0]
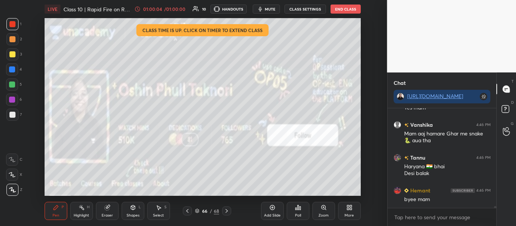
click at [341, 8] on button "End Class" at bounding box center [345, 9] width 30 height 9
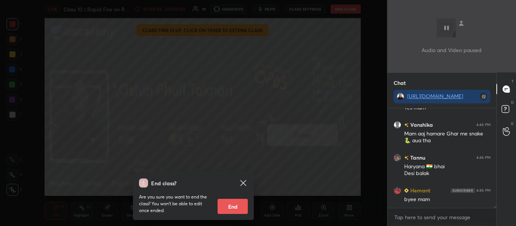
click at [234, 211] on button "End" at bounding box center [232, 206] width 30 height 15
type textarea "x"
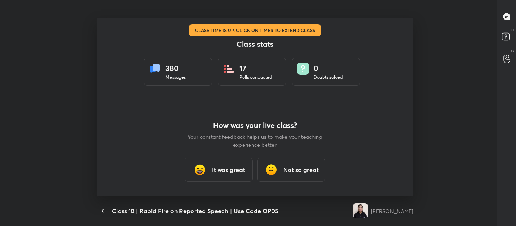
scroll to position [37574, 37267]
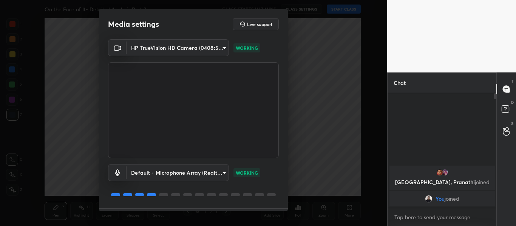
scroll to position [22, 0]
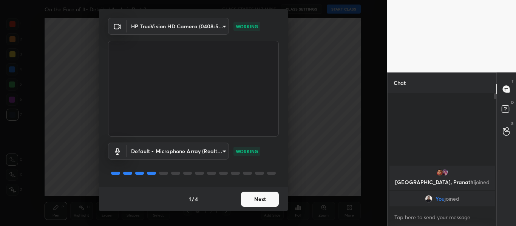
click at [267, 194] on button "Next" at bounding box center [260, 199] width 38 height 15
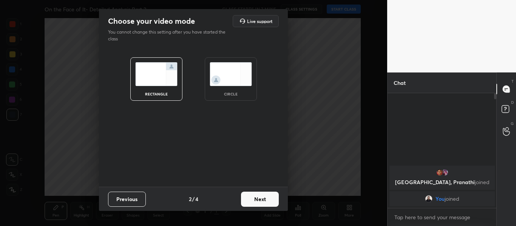
scroll to position [0, 0]
click at [267, 194] on button "Next" at bounding box center [260, 199] width 38 height 15
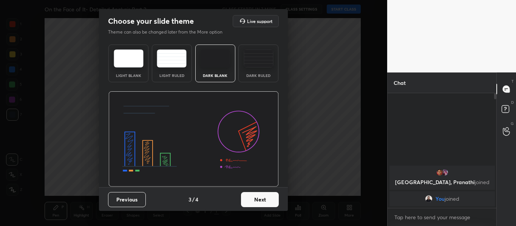
click at [267, 69] on div "Dark Ruled" at bounding box center [258, 64] width 40 height 38
click at [257, 198] on button "Next" at bounding box center [260, 199] width 38 height 15
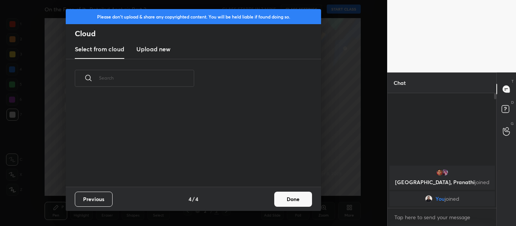
scroll to position [89, 242]
click at [162, 53] on h3 "Upload new" at bounding box center [153, 49] width 34 height 9
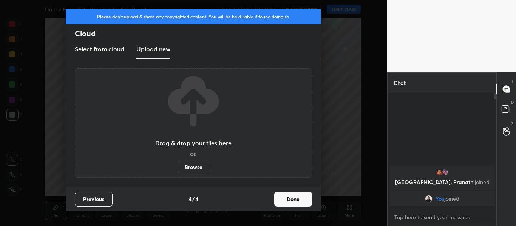
click at [193, 171] on label "Browse" at bounding box center [194, 167] width 34 height 12
click at [177, 171] on input "Browse" at bounding box center [177, 167] width 0 height 12
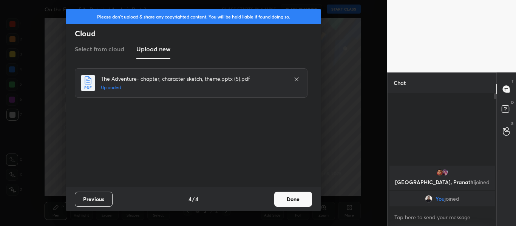
click at [305, 200] on button "Done" at bounding box center [293, 199] width 38 height 15
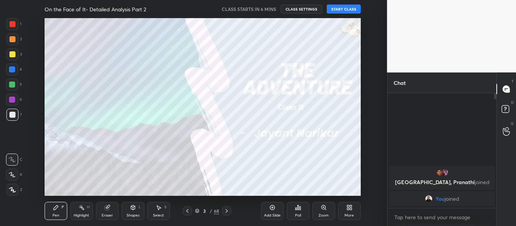
click at [16, 27] on div at bounding box center [12, 24] width 12 height 12
click at [347, 9] on button "START CLASS" at bounding box center [344, 9] width 34 height 9
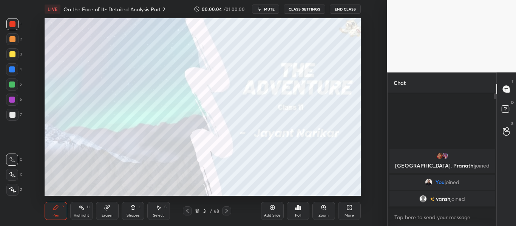
click at [15, 193] on div at bounding box center [12, 190] width 12 height 12
type textarea "x"
click at [436, 222] on textarea at bounding box center [441, 217] width 97 height 12
paste textarea "[URL][DOMAIN_NAME]"
type textarea "[URL][DOMAIN_NAME]"
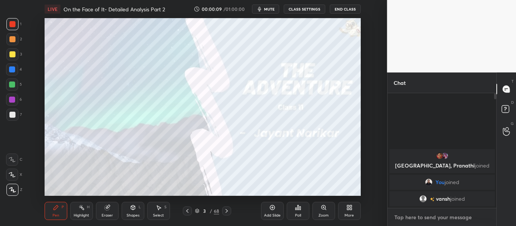
type textarea "x"
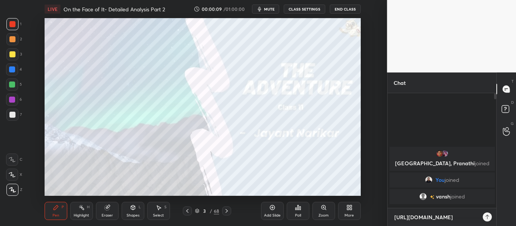
scroll to position [49, 106]
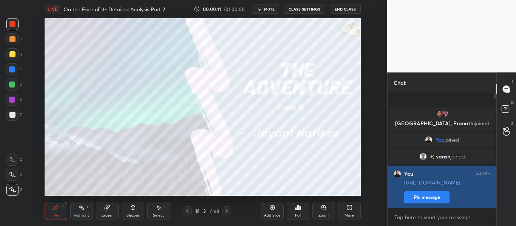
click at [430, 194] on button "Pin message" at bounding box center [426, 197] width 45 height 12
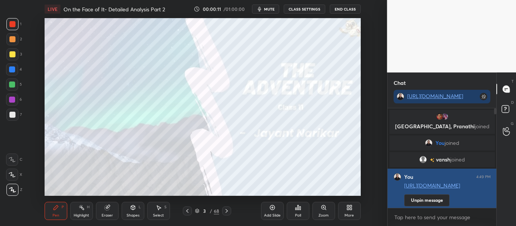
scroll to position [34, 106]
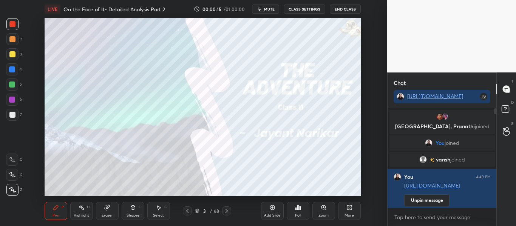
click at [188, 212] on icon at bounding box center [187, 211] width 6 height 6
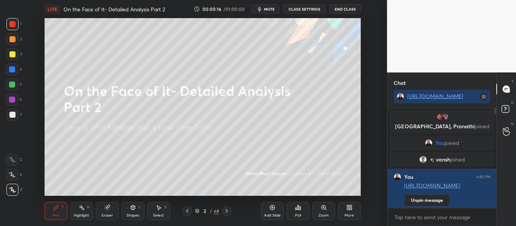
click at [349, 206] on icon at bounding box center [349, 208] width 6 height 6
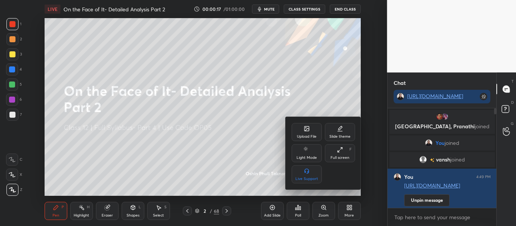
click at [305, 125] on div "Upload File" at bounding box center [306, 132] width 30 height 18
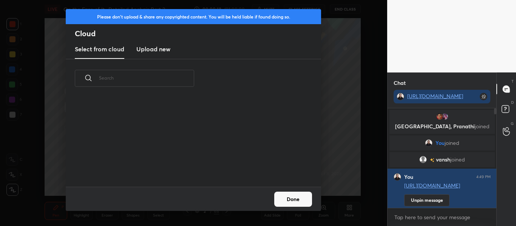
scroll to position [89, 242]
click at [145, 45] on h3 "Upload new" at bounding box center [153, 49] width 34 height 9
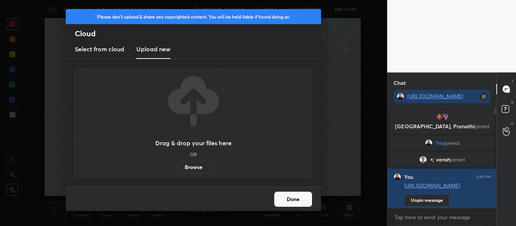
click at [187, 164] on label "Browse" at bounding box center [194, 167] width 34 height 12
click at [177, 164] on input "Browse" at bounding box center [177, 167] width 0 height 12
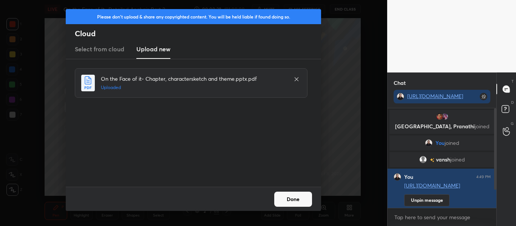
click at [287, 200] on button "Done" at bounding box center [293, 199] width 38 height 15
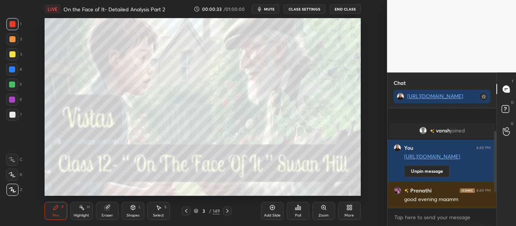
scroll to position [62, 0]
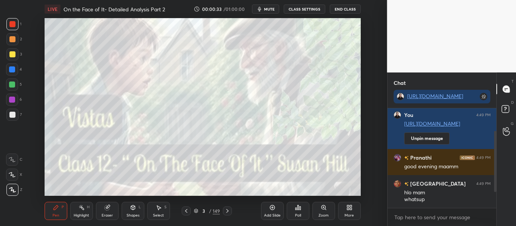
drag, startPoint x: 496, startPoint y: 152, endPoint x: 498, endPoint y: 214, distance: 62.7
click at [498, 214] on div "Chat http://t.me/oshinmam vansh joined You 4:49 PM http://t.me/oshinmam Unpin m…" at bounding box center [451, 149] width 129 height 154
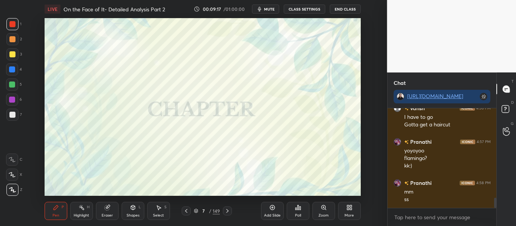
scroll to position [82, 106]
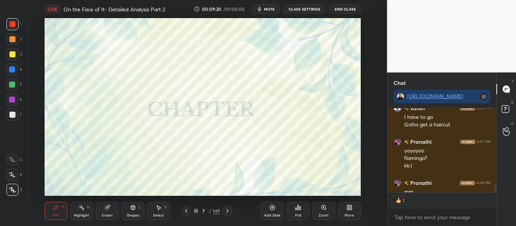
click at [196, 212] on icon at bounding box center [196, 211] width 4 height 1
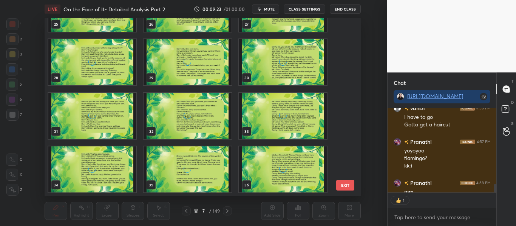
scroll to position [467, 0]
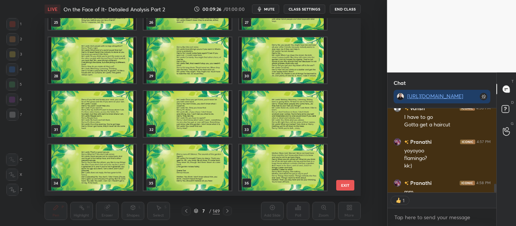
click at [276, 156] on img "grid" at bounding box center [283, 168] width 88 height 46
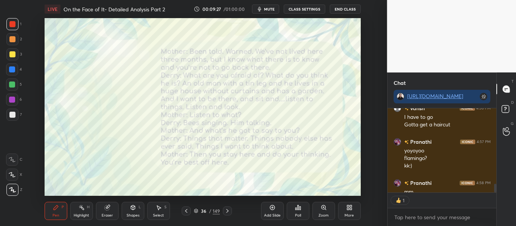
type textarea "x"
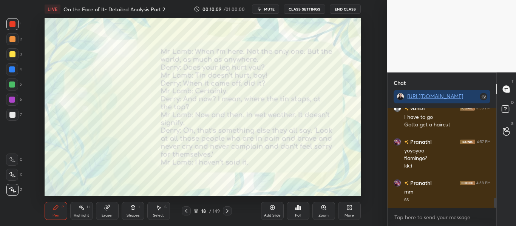
click at [197, 208] on div "18 / 149" at bounding box center [207, 211] width 26 height 7
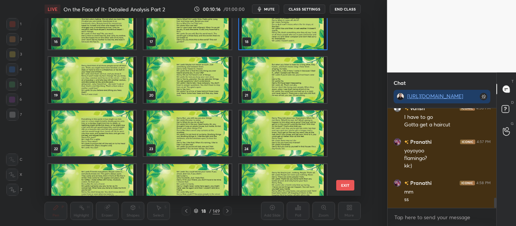
scroll to position [273, 0]
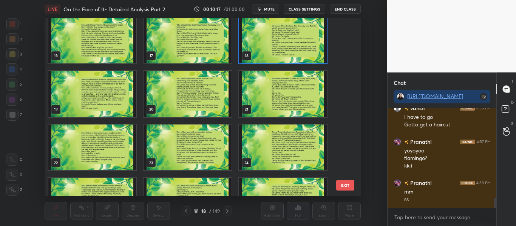
click at [287, 40] on img "grid" at bounding box center [283, 40] width 88 height 46
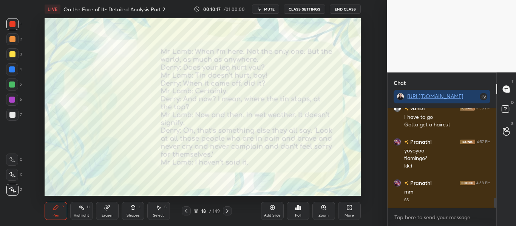
click at [287, 40] on img "grid" at bounding box center [283, 40] width 88 height 46
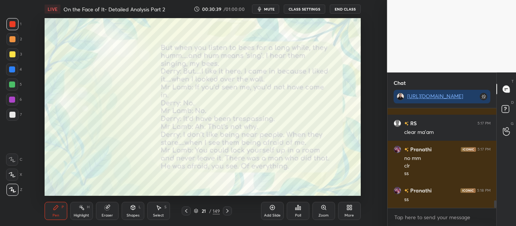
scroll to position [1238, 0]
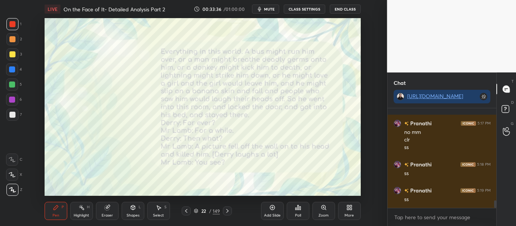
click at [197, 213] on icon at bounding box center [196, 212] width 4 height 1
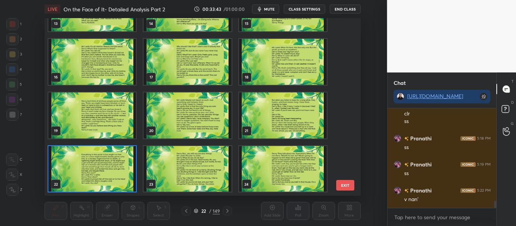
scroll to position [1290, 0]
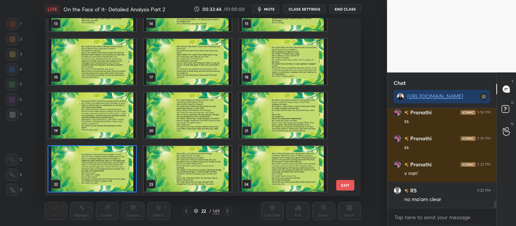
click at [113, 150] on img "grid" at bounding box center [92, 169] width 88 height 46
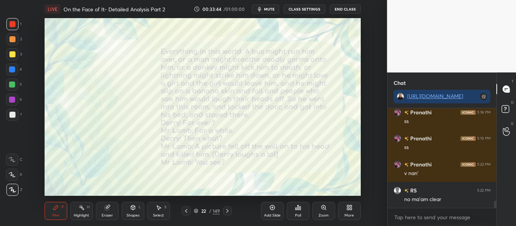
click at [113, 150] on img "grid" at bounding box center [92, 169] width 88 height 46
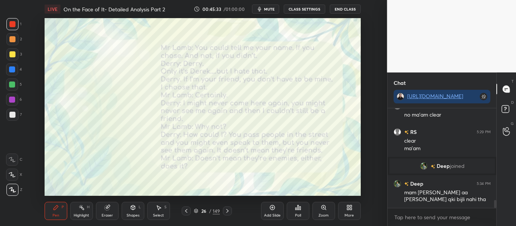
scroll to position [1145, 0]
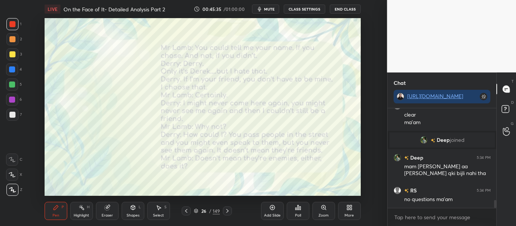
click at [194, 210] on icon at bounding box center [196, 210] width 4 height 2
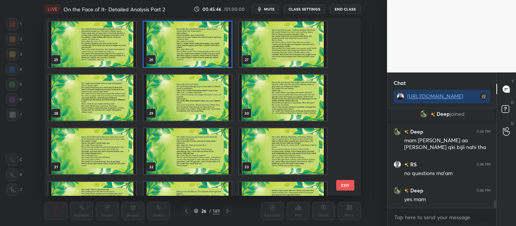
scroll to position [409, 0]
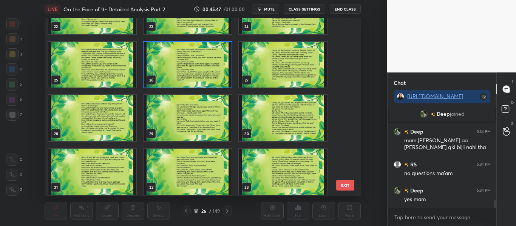
click at [296, 49] on img "grid" at bounding box center [283, 65] width 88 height 46
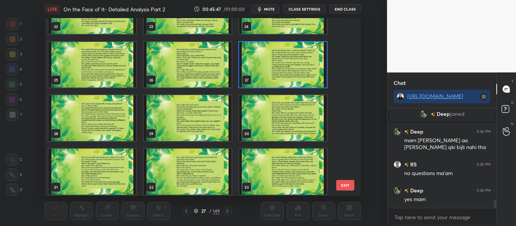
click at [296, 49] on img "grid" at bounding box center [283, 65] width 88 height 46
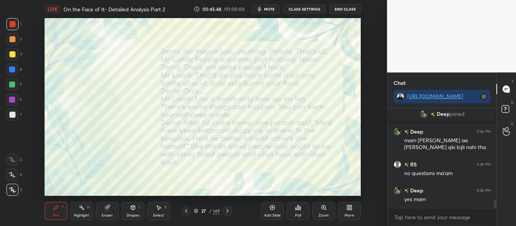
click at [296, 49] on img "grid" at bounding box center [283, 65] width 88 height 46
click at [268, 10] on span "mute" at bounding box center [269, 8] width 11 height 5
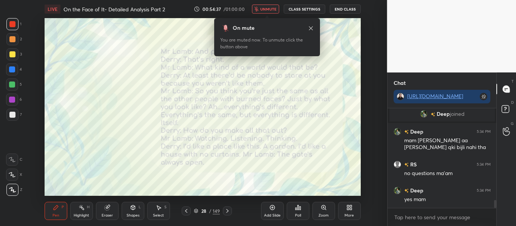
click at [267, 7] on span "unmute" at bounding box center [268, 8] width 16 height 5
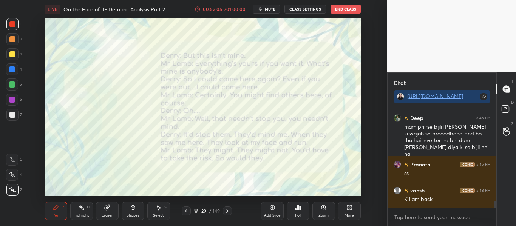
scroll to position [1295, 0]
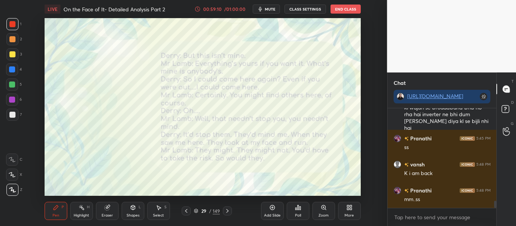
click at [197, 211] on icon at bounding box center [196, 211] width 4 height 1
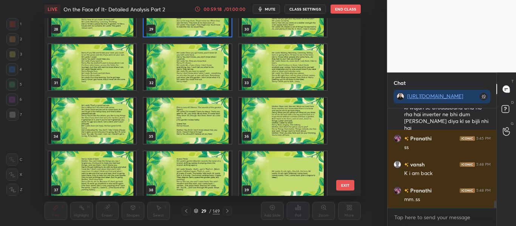
scroll to position [358, 0]
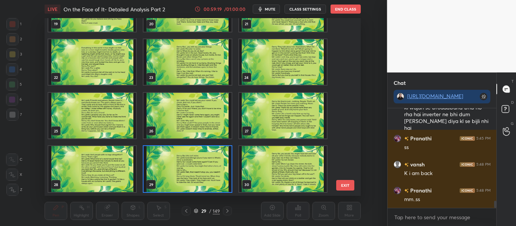
click at [202, 171] on img "grid" at bounding box center [187, 169] width 88 height 46
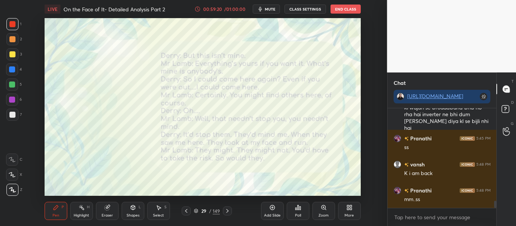
click at [202, 171] on img "grid" at bounding box center [187, 169] width 88 height 46
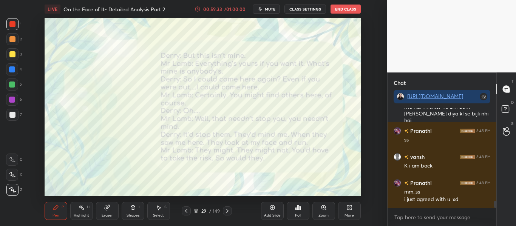
click at [196, 214] on div "29 / 149" at bounding box center [207, 211] width 26 height 7
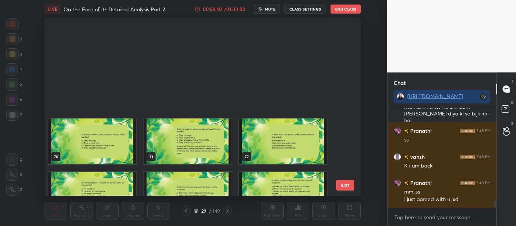
scroll to position [1291, 0]
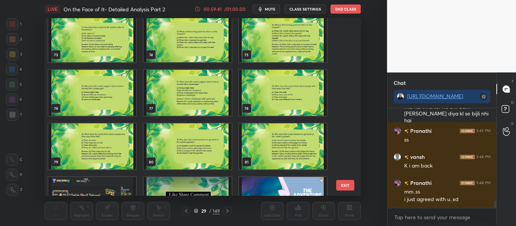
click at [100, 189] on img "grid" at bounding box center [92, 200] width 88 height 46
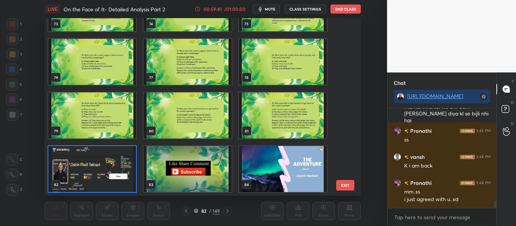
click at [100, 189] on div "70 71 72 73 74 75 76 77 78 79 80 81 82 83 84" at bounding box center [196, 107] width 303 height 178
click at [100, 189] on img "grid" at bounding box center [92, 169] width 88 height 46
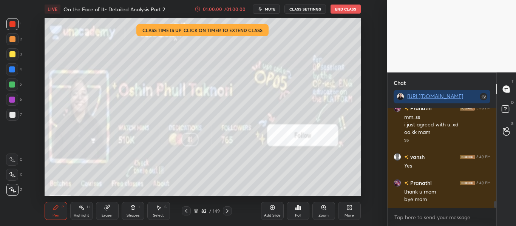
scroll to position [1385, 0]
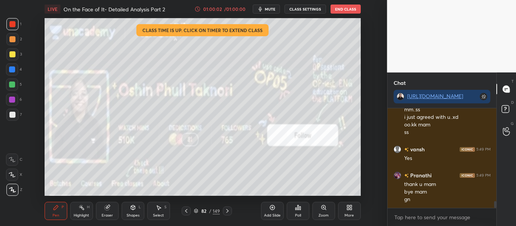
click at [350, 9] on button "End Class" at bounding box center [345, 9] width 30 height 9
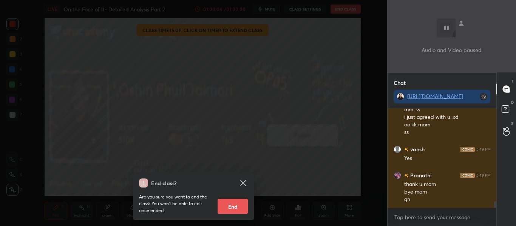
click at [228, 204] on button "End" at bounding box center [232, 206] width 30 height 15
type textarea "x"
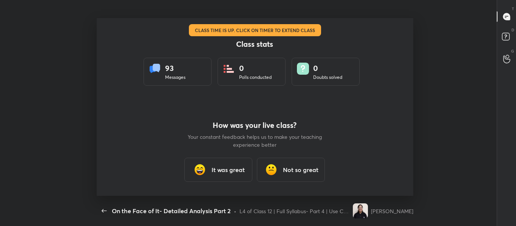
scroll to position [0, 0]
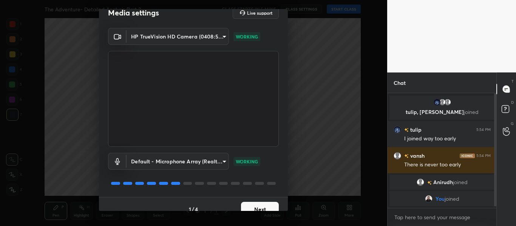
scroll to position [22, 0]
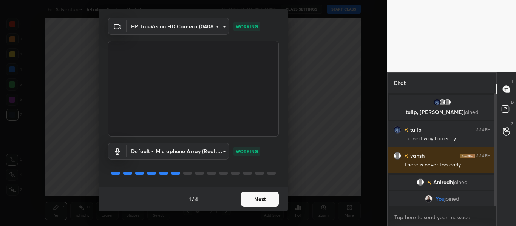
click at [264, 194] on button "Next" at bounding box center [260, 199] width 38 height 15
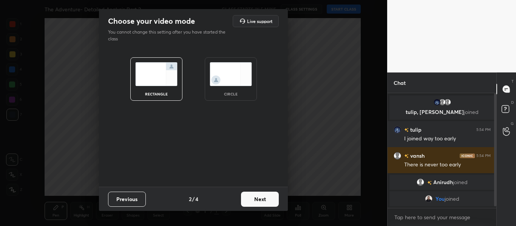
click at [264, 194] on button "Next" at bounding box center [260, 199] width 38 height 15
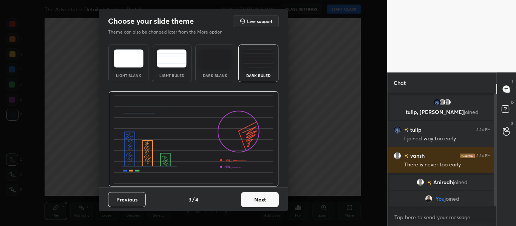
click at [248, 199] on button "Next" at bounding box center [260, 199] width 38 height 15
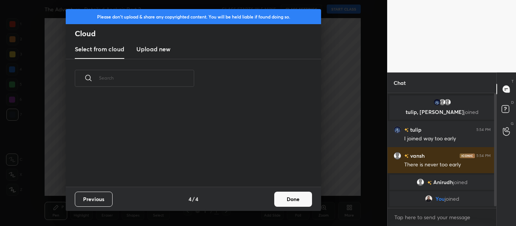
scroll to position [89, 242]
click at [146, 54] on new "Upload new" at bounding box center [153, 49] width 34 height 19
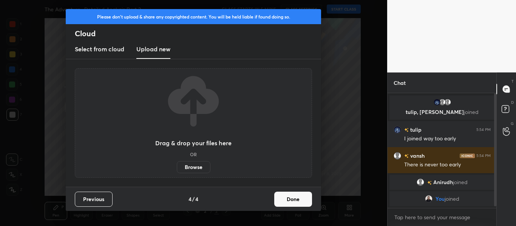
click at [187, 166] on label "Browse" at bounding box center [194, 167] width 34 height 12
click at [177, 166] on input "Browse" at bounding box center [177, 167] width 0 height 12
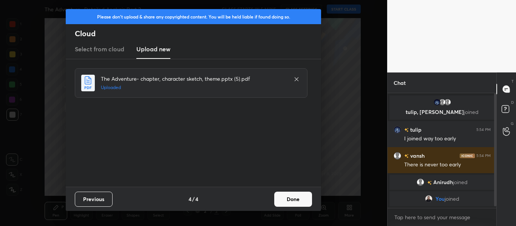
click at [294, 200] on button "Done" at bounding box center [293, 199] width 38 height 15
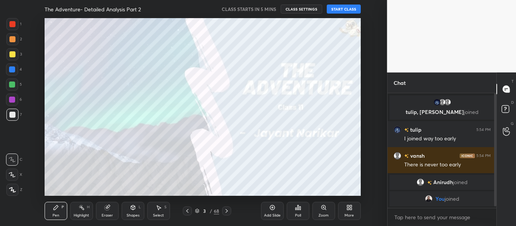
click at [14, 26] on div at bounding box center [12, 24] width 6 height 6
drag, startPoint x: 11, startPoint y: 190, endPoint x: 187, endPoint y: 215, distance: 177.7
click at [187, 215] on div "1 2 3 4 5 6 7 C X Z C X Z E E Erase all H H The Adventure- Detailed Analysis Pa…" at bounding box center [190, 113] width 381 height 226
click at [454, 214] on textarea at bounding box center [441, 217] width 97 height 12
click at [353, 8] on button "START CLASS" at bounding box center [344, 9] width 34 height 9
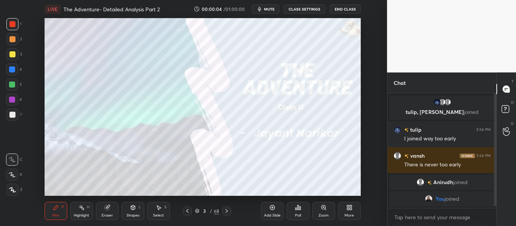
click at [12, 186] on div at bounding box center [12, 190] width 12 height 12
type textarea "x"
click at [419, 222] on textarea at bounding box center [441, 217] width 97 height 12
paste textarea "[URL][DOMAIN_NAME]"
type textarea "[URL][DOMAIN_NAME]"
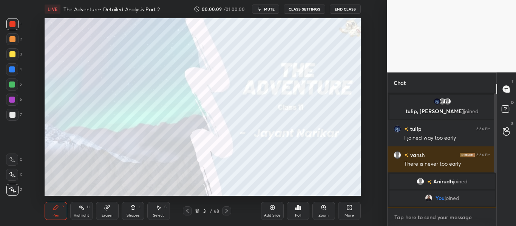
type textarea "x"
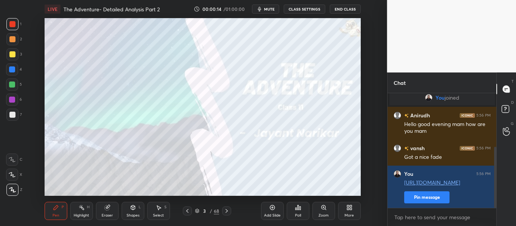
drag, startPoint x: 495, startPoint y: 143, endPoint x: 478, endPoint y: 214, distance: 72.5
click at [478, 214] on div "Anirudh joined You joined Anirudh 5:56 PM Hello good evening mam how are you ma…" at bounding box center [441, 159] width 109 height 133
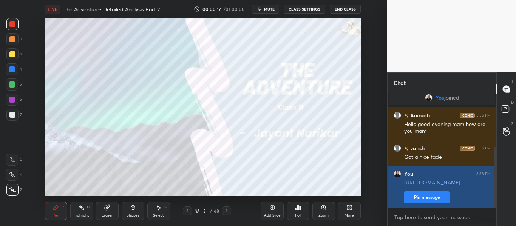
click at [427, 195] on button "Pin message" at bounding box center [426, 197] width 45 height 12
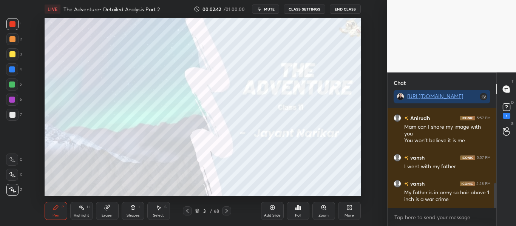
scroll to position [299, 0]
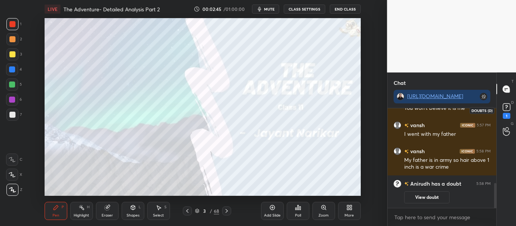
click at [508, 105] on rect at bounding box center [505, 107] width 7 height 7
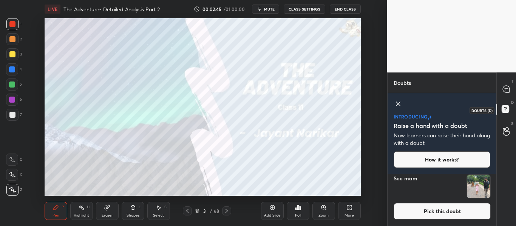
scroll to position [49, 106]
click at [477, 179] on img "grid" at bounding box center [478, 186] width 23 height 23
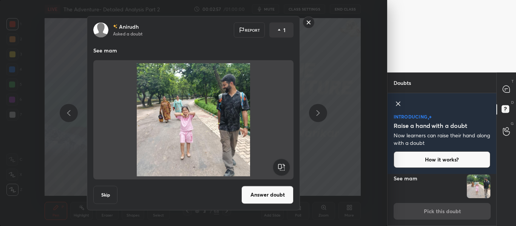
click at [307, 28] on rect at bounding box center [309, 23] width 12 height 12
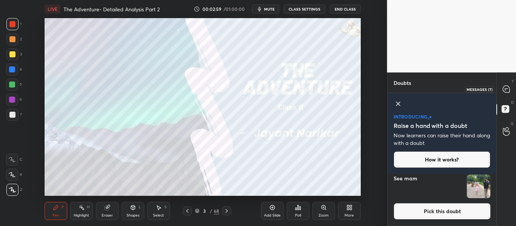
click at [505, 87] on icon at bounding box center [505, 89] width 7 height 7
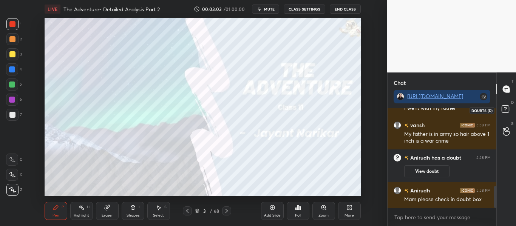
scroll to position [351, 0]
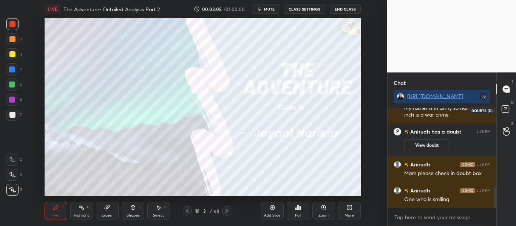
click at [506, 109] on rect at bounding box center [504, 109] width 7 height 7
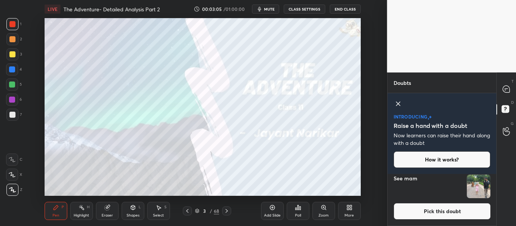
scroll to position [49, 106]
click at [472, 180] on img "grid" at bounding box center [478, 186] width 23 height 23
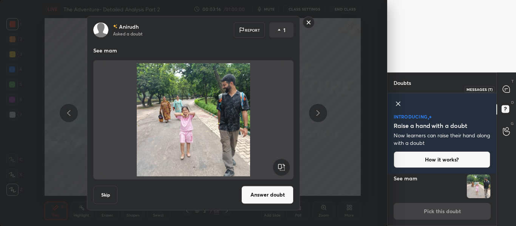
click at [508, 92] on icon at bounding box center [505, 89] width 7 height 7
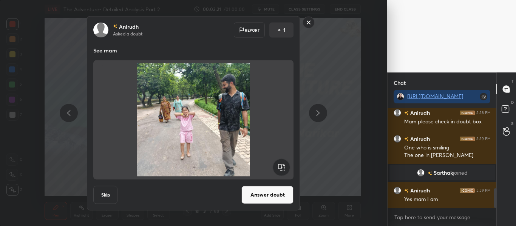
scroll to position [428, 0]
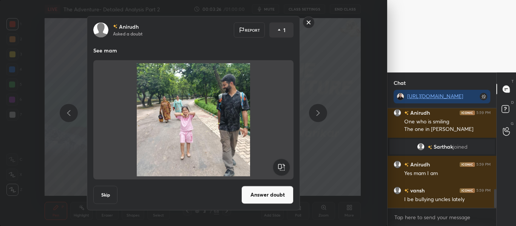
click at [308, 20] on rect at bounding box center [309, 23] width 12 height 12
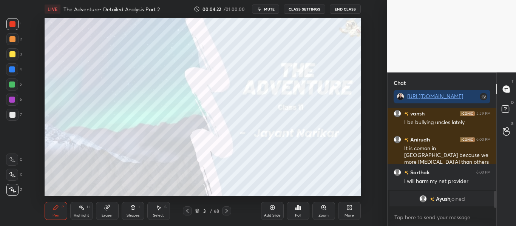
scroll to position [509, 0]
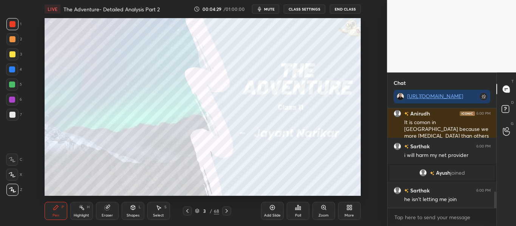
click at [270, 11] on span "mute" at bounding box center [269, 8] width 11 height 5
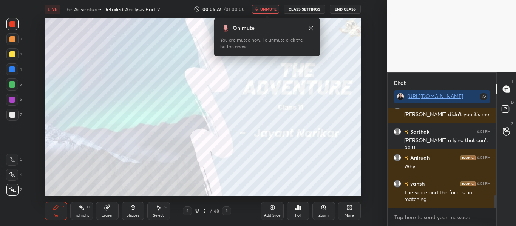
scroll to position [687, 0]
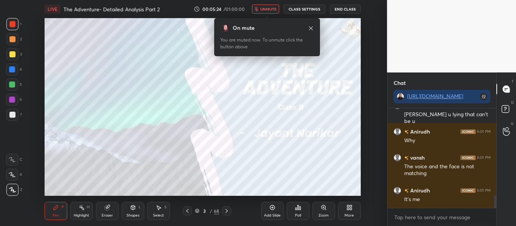
click at [270, 11] on span "unmute" at bounding box center [268, 8] width 16 height 5
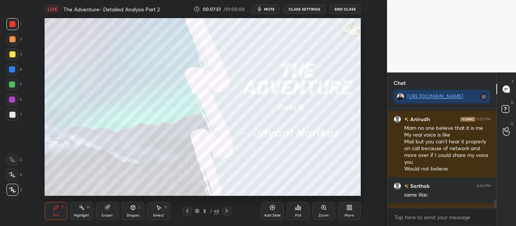
scroll to position [1148, 0]
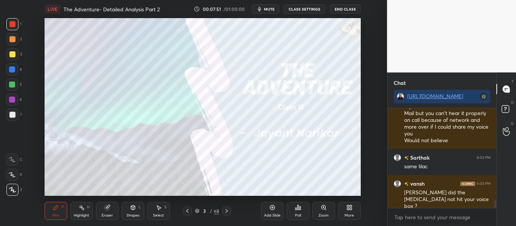
drag, startPoint x: 495, startPoint y: 202, endPoint x: 498, endPoint y: 229, distance: 27.7
click at [498, 0] on html "1 2 3 4 5 6 7 C X Z C X Z E E Erase all H H LIVE The Adventure- Detailed Analys…" at bounding box center [258, 0] width 516 height 0
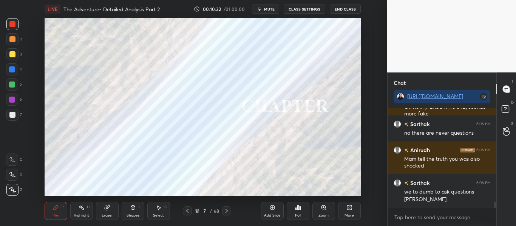
scroll to position [1569, 0]
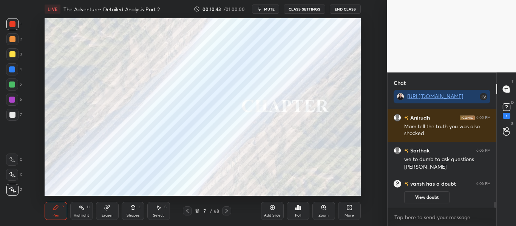
click at [196, 211] on icon at bounding box center [197, 211] width 5 height 5
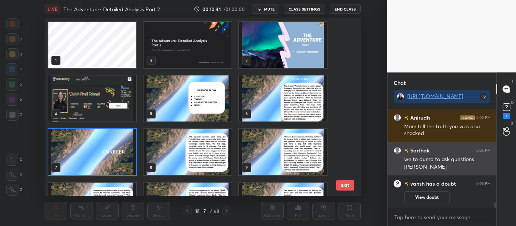
scroll to position [176, 313]
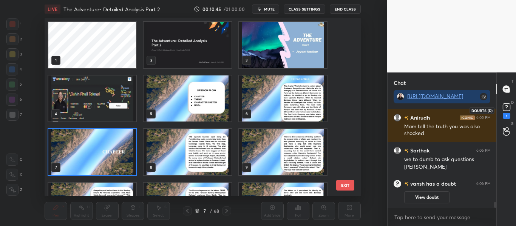
click at [507, 110] on rect at bounding box center [505, 107] width 7 height 7
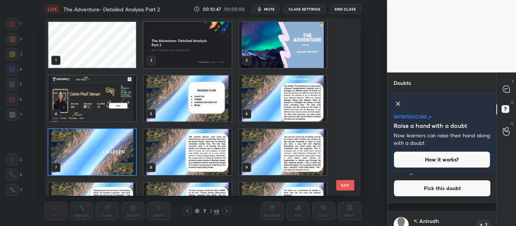
click at [402, 102] on icon at bounding box center [397, 103] width 9 height 9
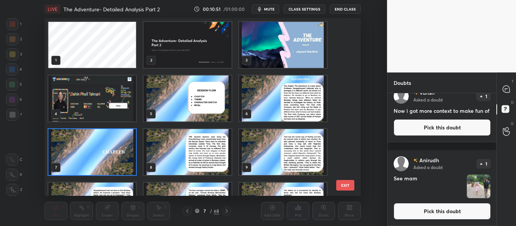
scroll to position [0, 0]
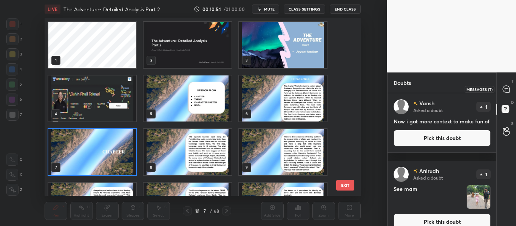
click at [502, 92] on icon at bounding box center [506, 89] width 8 height 8
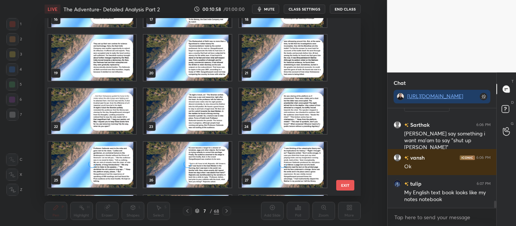
scroll to position [311, 0]
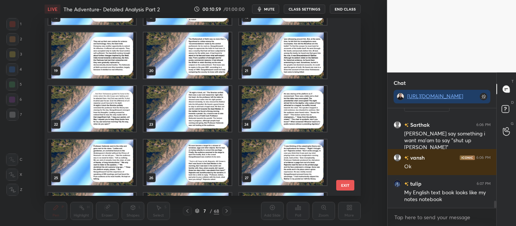
click at [190, 49] on img "grid" at bounding box center [187, 55] width 88 height 46
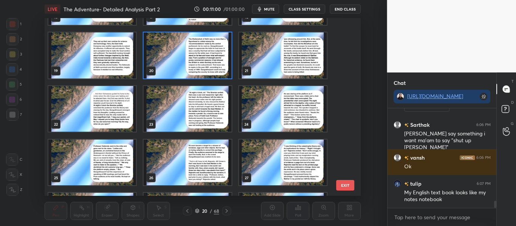
click at [190, 49] on img "grid" at bounding box center [187, 55] width 88 height 46
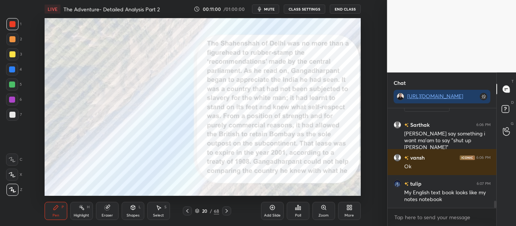
click at [190, 49] on img "grid" at bounding box center [187, 55] width 88 height 46
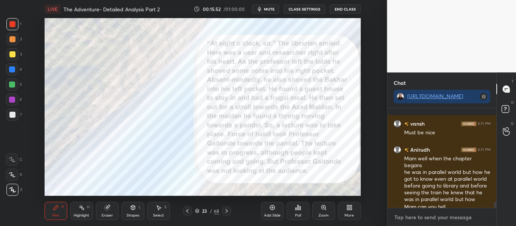
scroll to position [1585, 0]
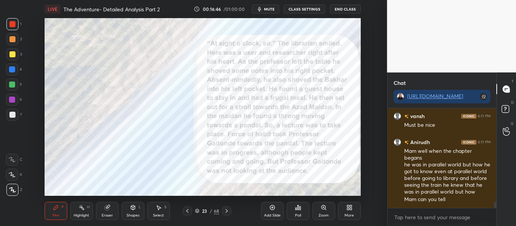
click at [223, 211] on icon at bounding box center [226, 211] width 6 height 6
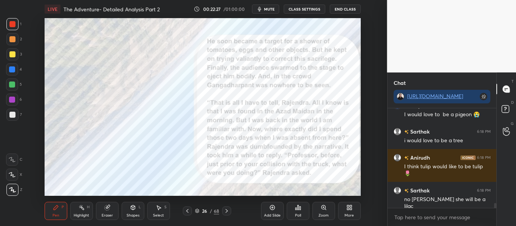
scroll to position [1912, 0]
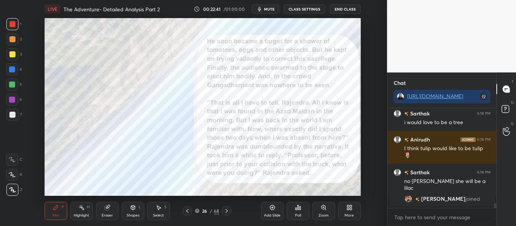
click at [265, 14] on div "LIVE The Adventure- Detailed Analysis Part 2 00:22:41 / 01:00:00 mute CLASS SET…" at bounding box center [203, 9] width 316 height 18
click at [268, 11] on span "mute" at bounding box center [269, 8] width 11 height 5
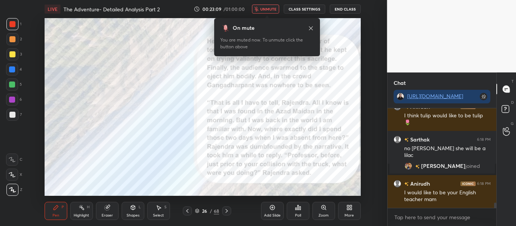
scroll to position [1716, 0]
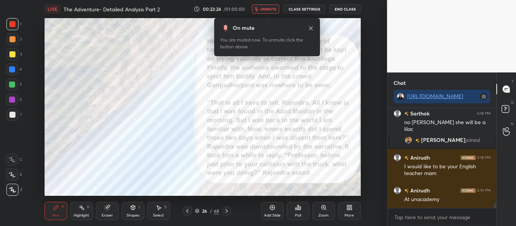
click at [268, 11] on span "unmute" at bounding box center [268, 8] width 16 height 5
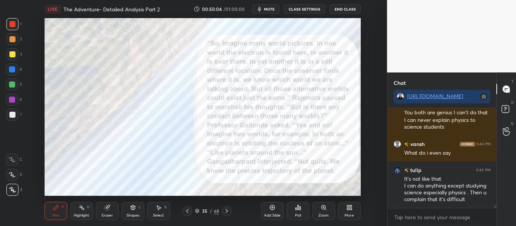
scroll to position [3169, 0]
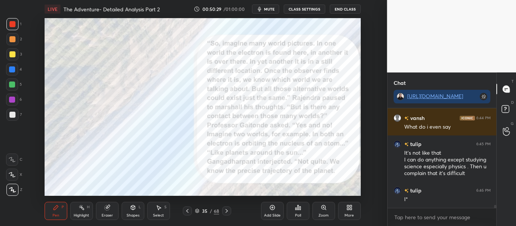
click at [196, 212] on icon at bounding box center [197, 211] width 5 height 5
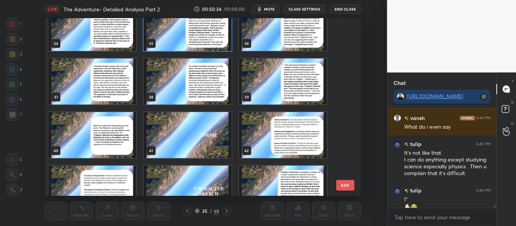
scroll to position [579, 0]
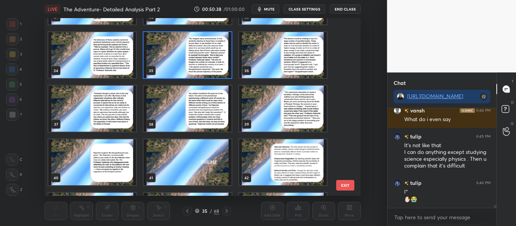
click at [218, 65] on img "grid" at bounding box center [187, 55] width 88 height 46
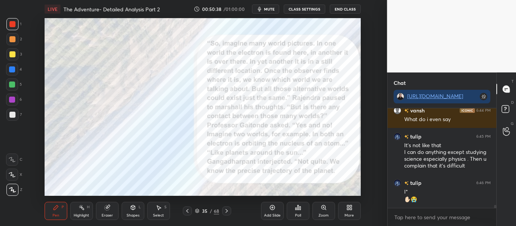
click at [218, 65] on img "grid" at bounding box center [187, 55] width 88 height 46
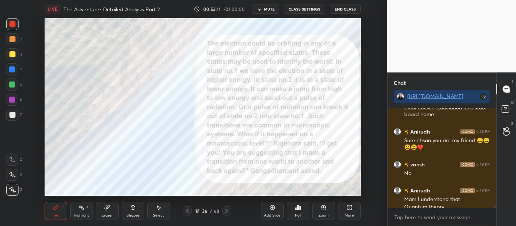
scroll to position [3624, 0]
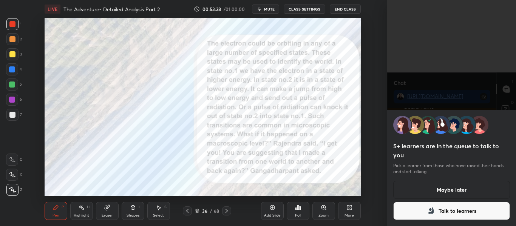
click at [450, 190] on button "Maybe later" at bounding box center [451, 190] width 117 height 18
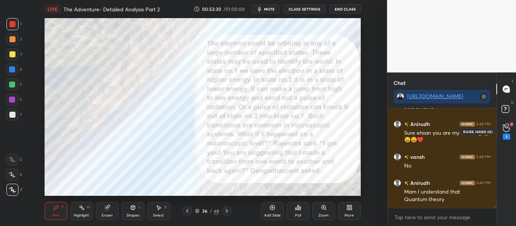
click at [510, 131] on div "1" at bounding box center [506, 131] width 8 height 16
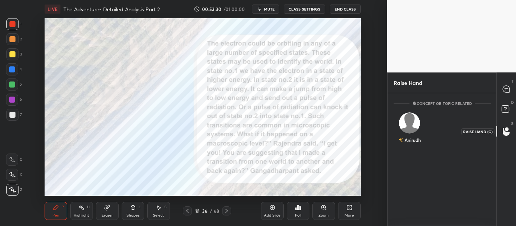
scroll to position [3, 3]
click at [419, 133] on div "Anirudh INVITE" at bounding box center [409, 132] width 32 height 48
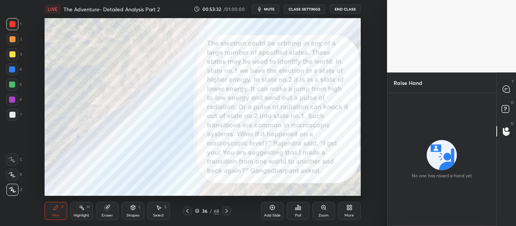
click at [416, 143] on div "No one has raised a hand yet" at bounding box center [441, 159] width 96 height 39
click at [505, 91] on icon at bounding box center [505, 89] width 7 height 7
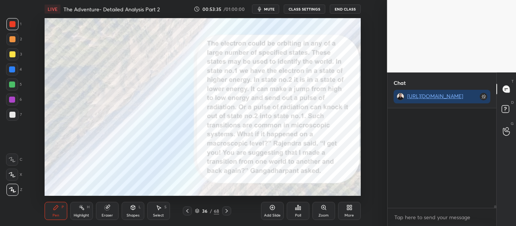
scroll to position [97, 106]
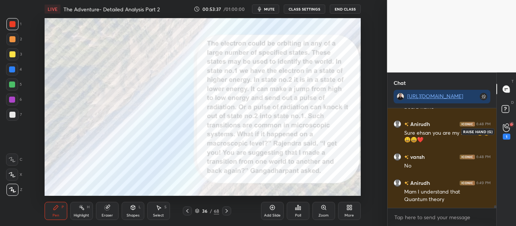
click at [505, 131] on icon at bounding box center [505, 127] width 7 height 9
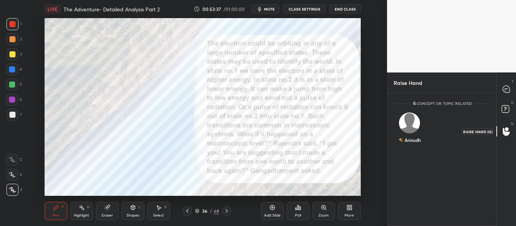
scroll to position [3, 3]
click at [400, 136] on div "Anirudh" at bounding box center [409, 134] width 22 height 13
click at [404, 144] on button "INVITE" at bounding box center [409, 145] width 25 height 10
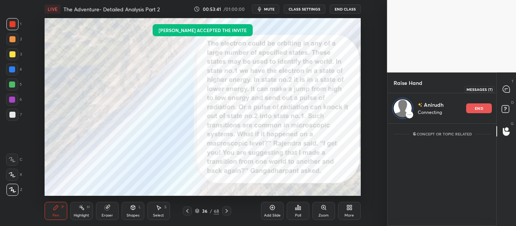
click at [509, 91] on icon at bounding box center [505, 89] width 7 height 7
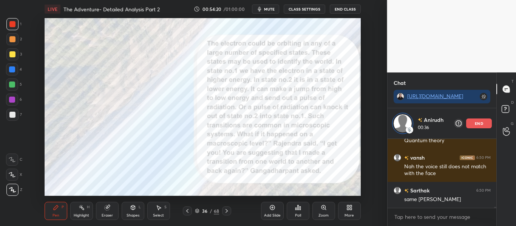
scroll to position [3895, 0]
click at [272, 206] on icon at bounding box center [272, 208] width 6 height 6
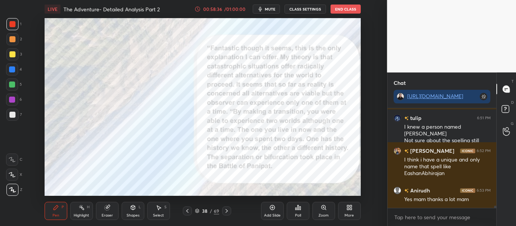
scroll to position [4166, 0]
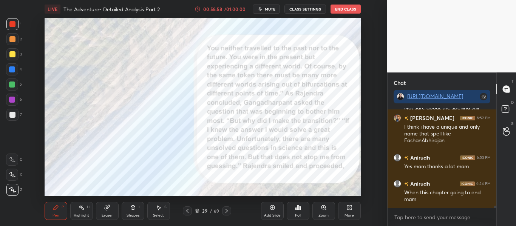
click at [199, 213] on icon at bounding box center [197, 211] width 5 height 5
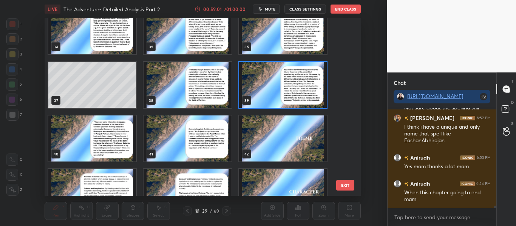
scroll to position [609, 0]
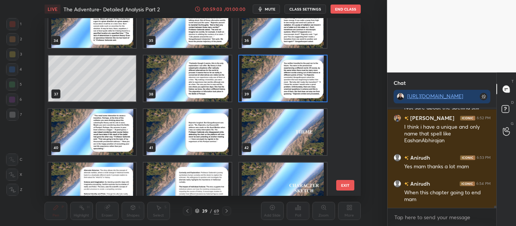
click at [305, 92] on img "grid" at bounding box center [283, 78] width 88 height 46
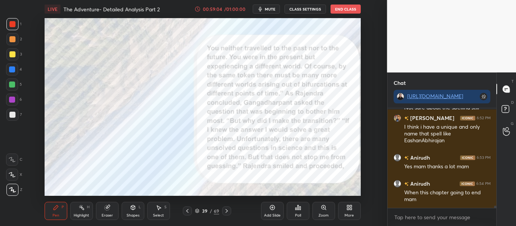
scroll to position [4192, 0]
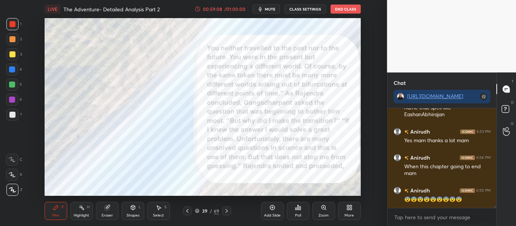
click at [196, 212] on icon at bounding box center [197, 211] width 5 height 5
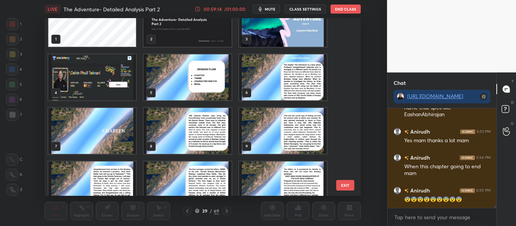
scroll to position [0, 0]
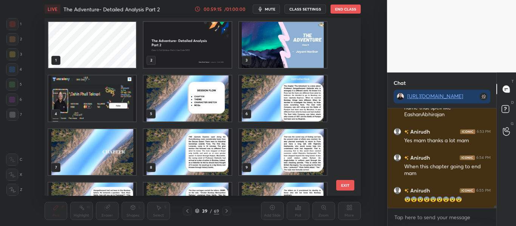
click at [94, 87] on img "grid" at bounding box center [92, 99] width 88 height 46
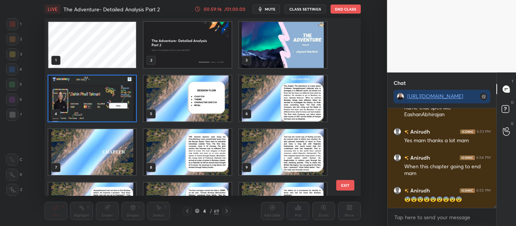
click at [94, 87] on img "grid" at bounding box center [92, 99] width 88 height 46
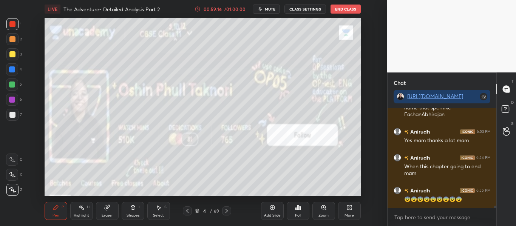
click at [94, 87] on img "grid" at bounding box center [92, 99] width 88 height 46
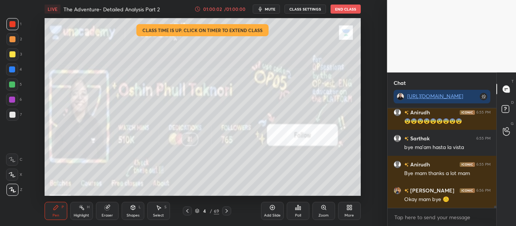
scroll to position [4296, 0]
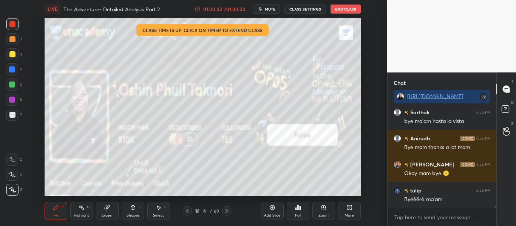
click at [341, 6] on button "End Class" at bounding box center [345, 9] width 30 height 9
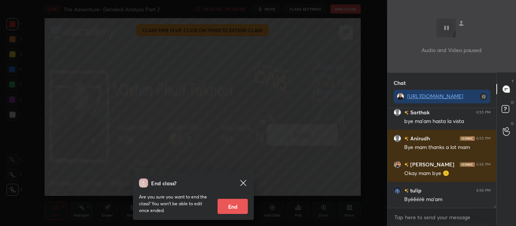
click at [232, 206] on button "End" at bounding box center [232, 206] width 30 height 15
type textarea "x"
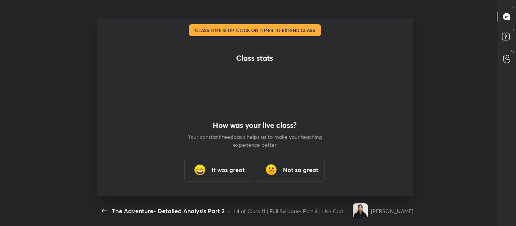
scroll to position [37574, 37307]
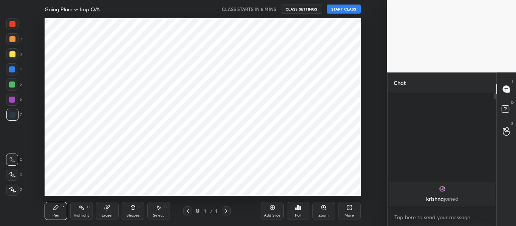
scroll to position [37574, 37395]
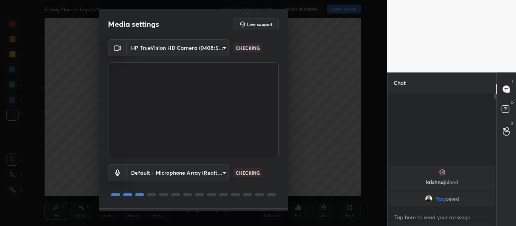
click at [284, 206] on div "HP TrueVision HD Camera (0408:5365) 2d0ec58b8ac62d498b47a3145aa5c8c40c693608b4b…" at bounding box center [193, 123] width 189 height 169
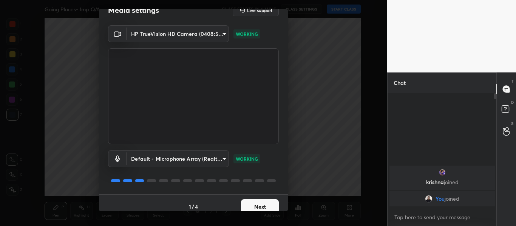
scroll to position [22, 0]
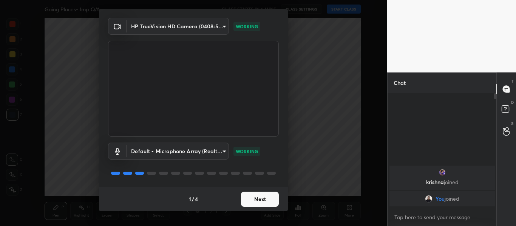
click at [263, 197] on button "Next" at bounding box center [260, 199] width 38 height 15
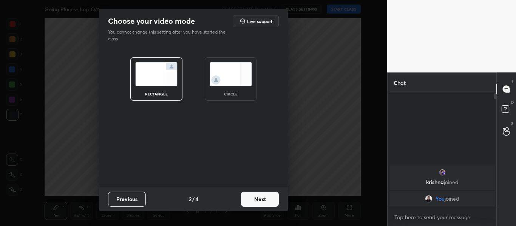
scroll to position [0, 0]
click at [263, 197] on button "Next" at bounding box center [260, 199] width 38 height 15
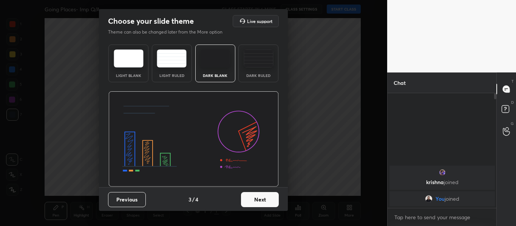
click at [263, 197] on button "Next" at bounding box center [260, 199] width 38 height 15
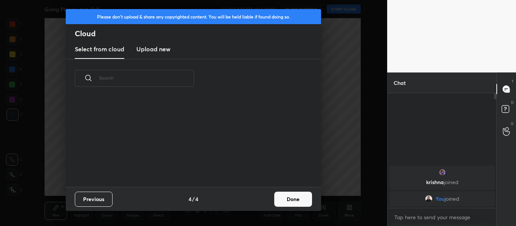
scroll to position [89, 242]
click at [294, 195] on button "Done" at bounding box center [293, 199] width 38 height 15
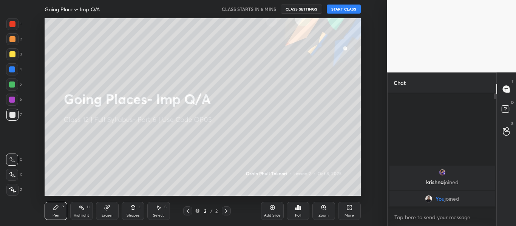
click at [345, 7] on button "START CLASS" at bounding box center [344, 9] width 34 height 9
click at [11, 26] on div at bounding box center [12, 24] width 6 height 6
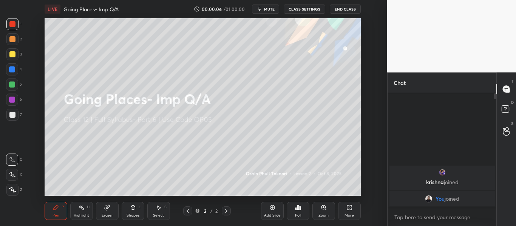
click at [11, 187] on div at bounding box center [12, 190] width 12 height 12
type textarea "x"
click at [428, 216] on textarea at bounding box center [441, 217] width 97 height 12
paste textarea "[URL][DOMAIN_NAME]"
type textarea "[URL][DOMAIN_NAME]"
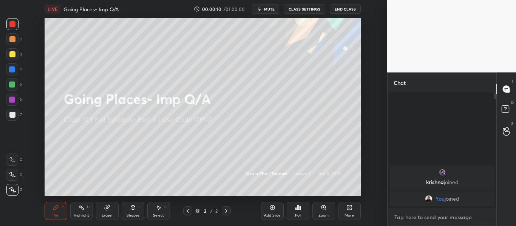
type textarea "x"
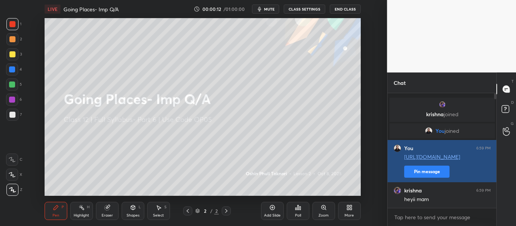
click at [432, 193] on div "krishna 6:59 PM" at bounding box center [441, 191] width 97 height 8
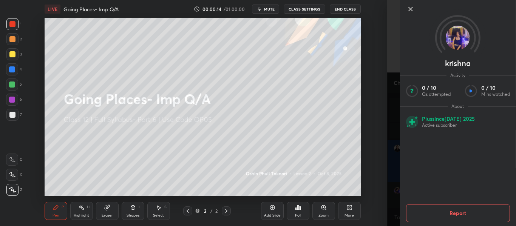
click at [410, 12] on icon at bounding box center [409, 9] width 9 height 9
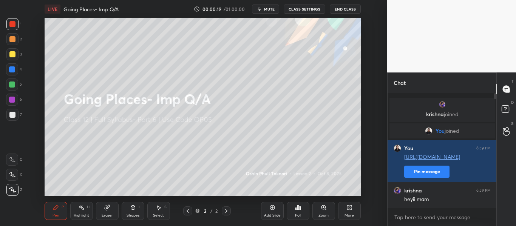
click at [345, 212] on div "More" at bounding box center [349, 211] width 23 height 18
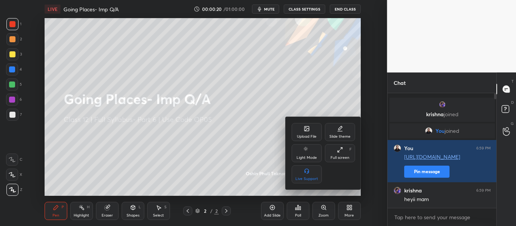
click at [304, 133] on div "Upload File" at bounding box center [306, 132] width 30 height 18
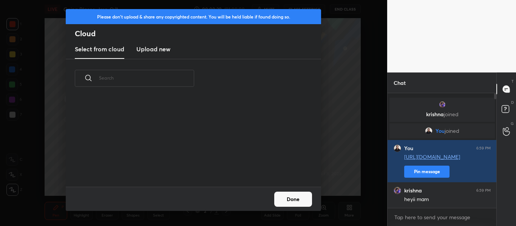
scroll to position [89, 242]
click at [161, 48] on h3 "Upload new" at bounding box center [153, 49] width 34 height 9
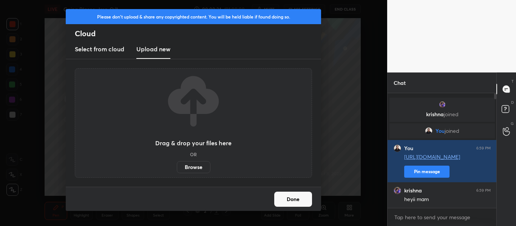
click at [187, 165] on label "Browse" at bounding box center [194, 167] width 34 height 12
click at [177, 165] on input "Browse" at bounding box center [177, 167] width 0 height 12
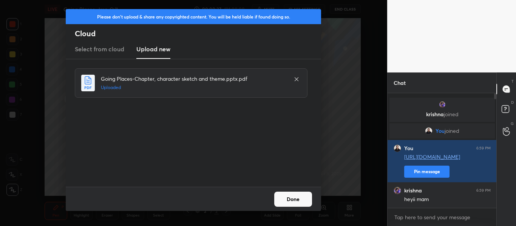
click at [295, 199] on button "Done" at bounding box center [293, 199] width 38 height 15
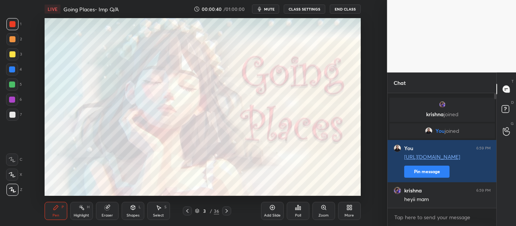
click at [197, 208] on div "3 / 36" at bounding box center [207, 211] width 24 height 7
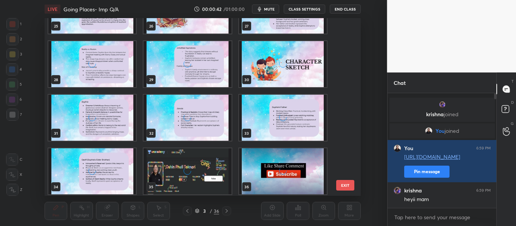
scroll to position [465, 0]
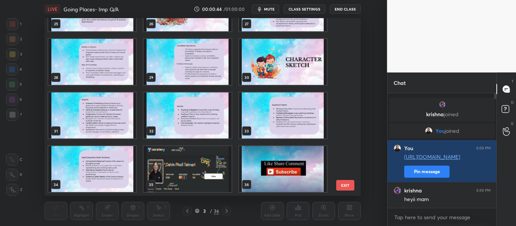
click at [75, 184] on img "grid" at bounding box center [92, 169] width 88 height 46
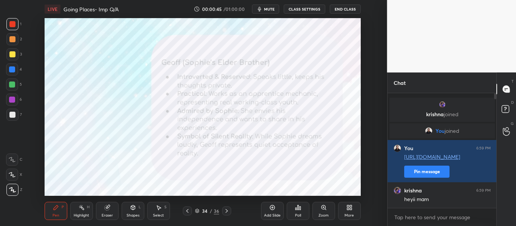
click at [75, 184] on img "grid" at bounding box center [92, 169] width 88 height 46
click at [350, 216] on div "More" at bounding box center [348, 216] width 9 height 4
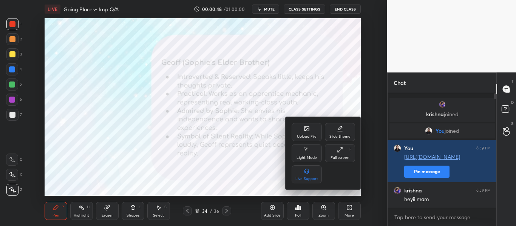
click at [304, 129] on icon at bounding box center [306, 128] width 5 height 5
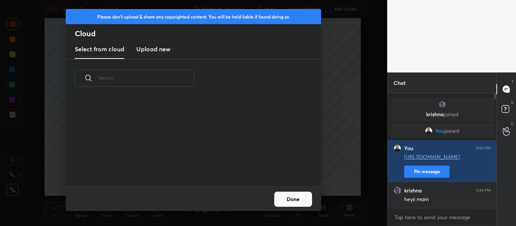
click at [155, 55] on new "Upload new" at bounding box center [153, 49] width 34 height 19
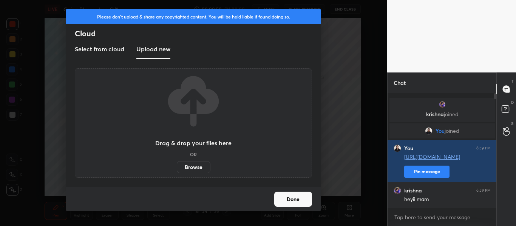
click at [191, 171] on label "Browse" at bounding box center [194, 167] width 34 height 12
click at [177, 171] on input "Browse" at bounding box center [177, 167] width 0 height 12
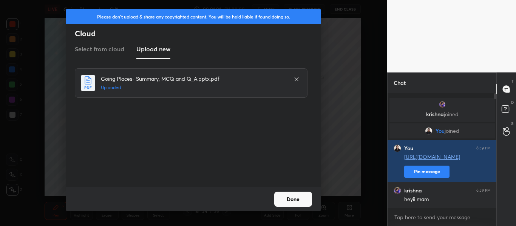
click at [303, 194] on button "Done" at bounding box center [293, 199] width 38 height 15
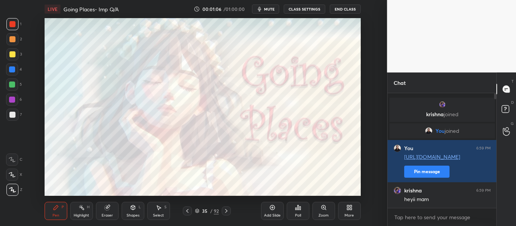
click at [198, 212] on icon at bounding box center [197, 211] width 5 height 5
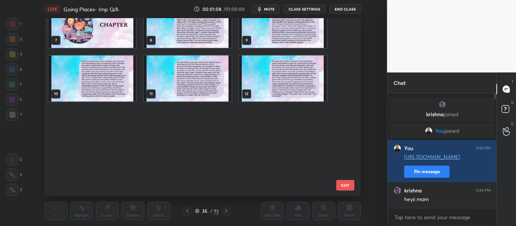
scroll to position [0, 0]
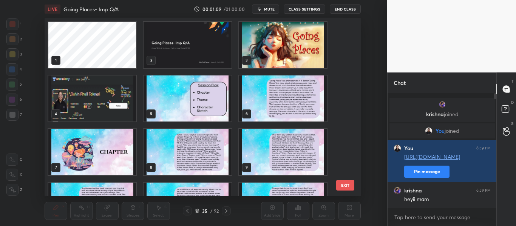
click at [293, 37] on img "grid" at bounding box center [283, 45] width 88 height 46
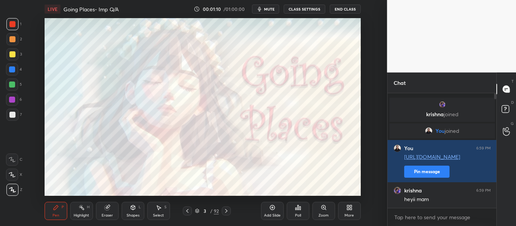
click at [293, 37] on img "grid" at bounding box center [283, 45] width 88 height 46
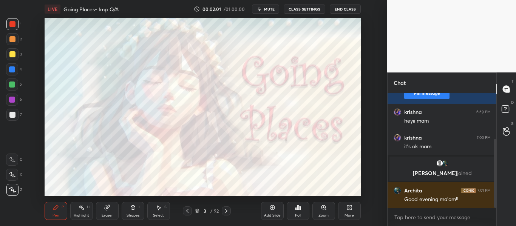
drag, startPoint x: 495, startPoint y: 161, endPoint x: 496, endPoint y: 244, distance: 82.7
click at [496, 0] on html "1 2 3 4 5 6 7 C X Z C X Z E E Erase all H H LIVE Going Places- Imp Q/A 00:02:01…" at bounding box center [258, 0] width 516 height 0
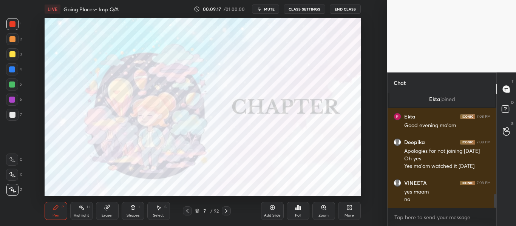
scroll to position [837, 0]
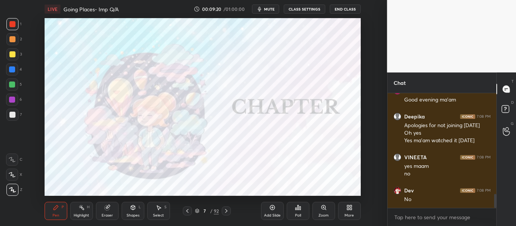
click at [195, 209] on icon at bounding box center [197, 211] width 5 height 5
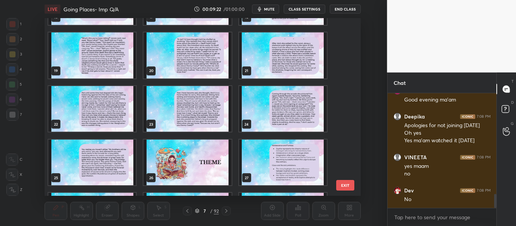
scroll to position [467, 0]
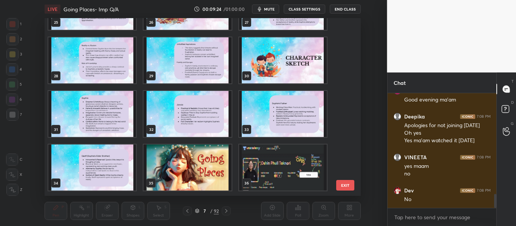
click at [342, 47] on div "25 26 27 28 29 30 31 32 33 34 35 36 37 38 39 40 41 42" at bounding box center [196, 107] width 303 height 178
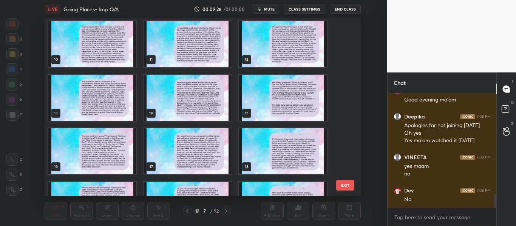
scroll to position [156, 0]
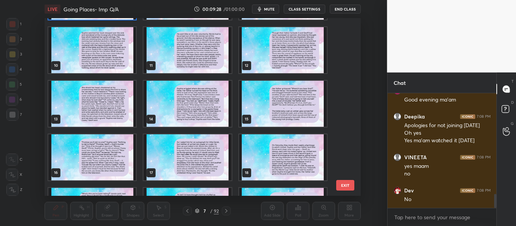
click at [306, 112] on img "grid" at bounding box center [283, 104] width 88 height 46
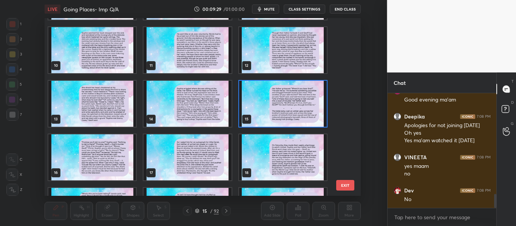
click at [306, 112] on img "grid" at bounding box center [283, 104] width 88 height 46
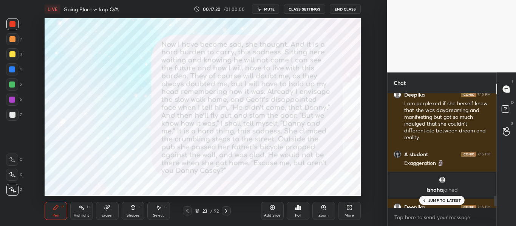
scroll to position [1148, 0]
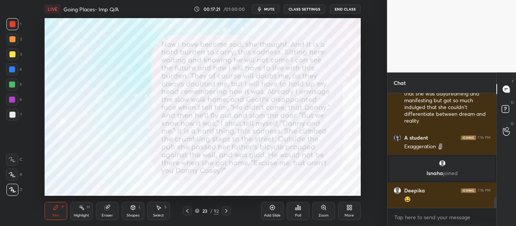
drag, startPoint x: 495, startPoint y: 203, endPoint x: 494, endPoint y: 225, distance: 21.1
click at [494, 225] on div "Dev 7:13 PM [PERSON_NAME] denied to meet her 😂😂 ahh moment [PERSON_NAME] 7:15 P…" at bounding box center [441, 159] width 109 height 133
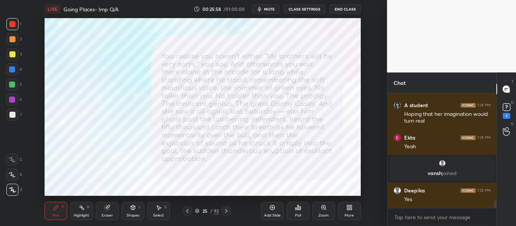
scroll to position [1661, 0]
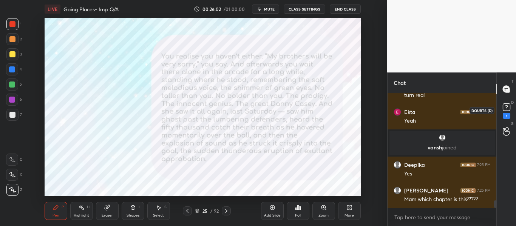
click at [509, 112] on icon at bounding box center [506, 107] width 11 height 11
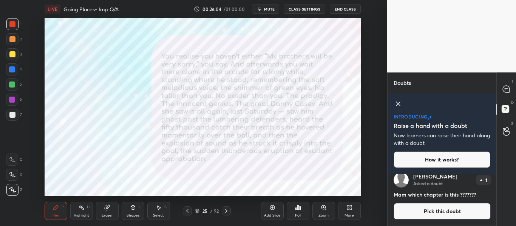
click at [401, 103] on icon at bounding box center [397, 103] width 9 height 9
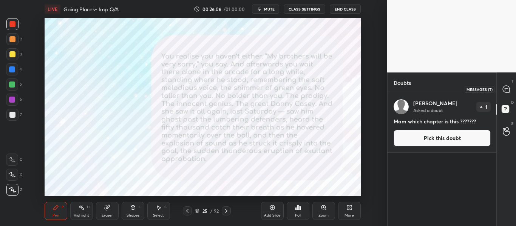
click at [506, 86] on icon at bounding box center [505, 89] width 7 height 7
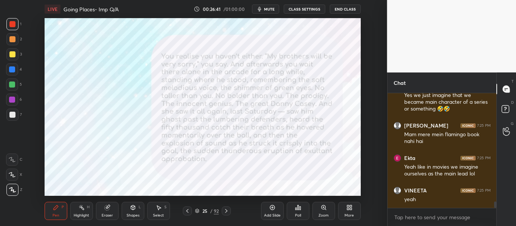
scroll to position [1988, 0]
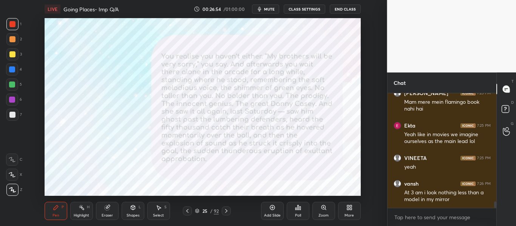
click at [199, 210] on icon at bounding box center [197, 210] width 4 height 2
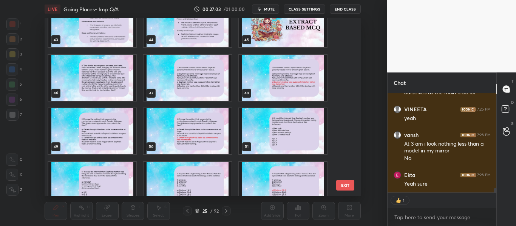
scroll to position [2062, 0]
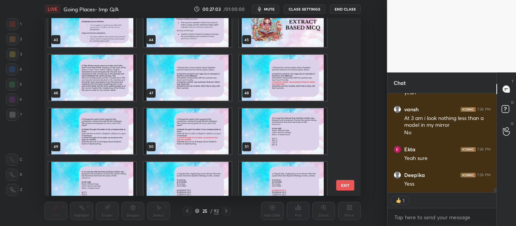
click at [303, 37] on img "grid" at bounding box center [283, 24] width 88 height 46
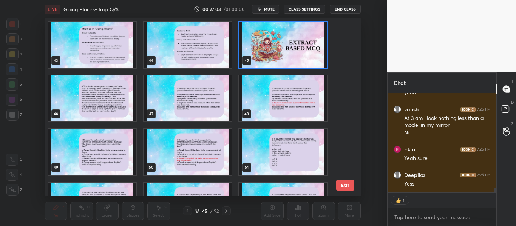
click at [303, 37] on div "37 38 39 40 41 42 43 44 45 46 47 48 49 50 51 52 53 54" at bounding box center [196, 107] width 303 height 178
click at [303, 37] on img "grid" at bounding box center [283, 45] width 88 height 46
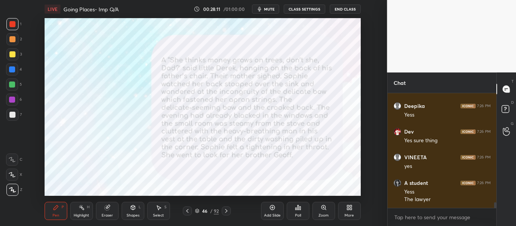
scroll to position [2159, 0]
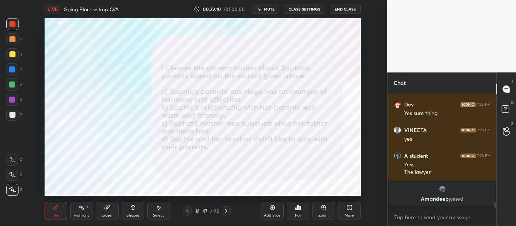
click at [301, 203] on div "Poll" at bounding box center [298, 211] width 23 height 18
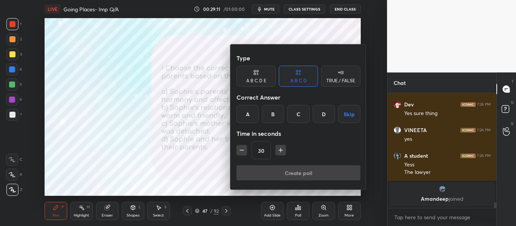
click at [300, 116] on div "C" at bounding box center [298, 114] width 22 height 18
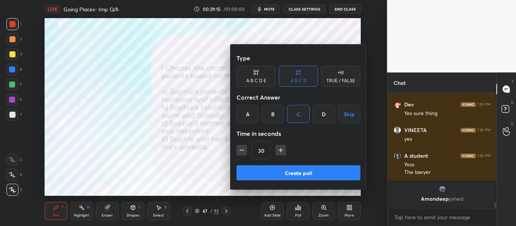
click at [297, 179] on button "Create poll" at bounding box center [298, 172] width 124 height 15
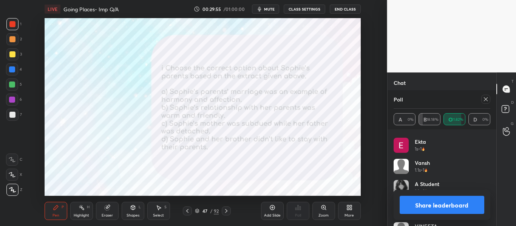
scroll to position [100, 0]
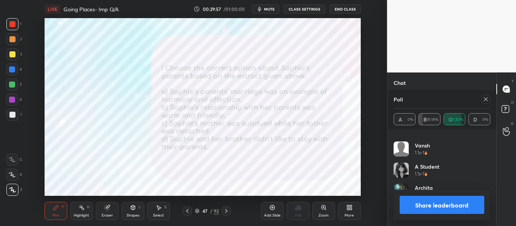
click at [487, 102] on icon at bounding box center [485, 99] width 6 height 6
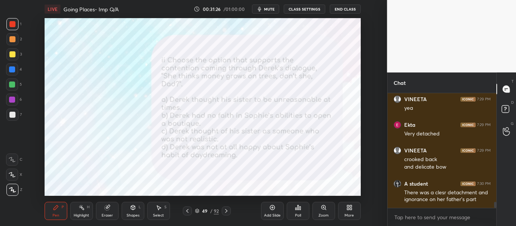
scroll to position [2129, 0]
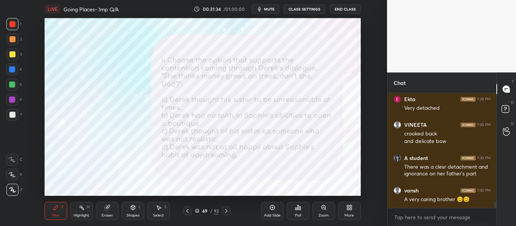
click at [299, 208] on icon at bounding box center [298, 208] width 6 height 6
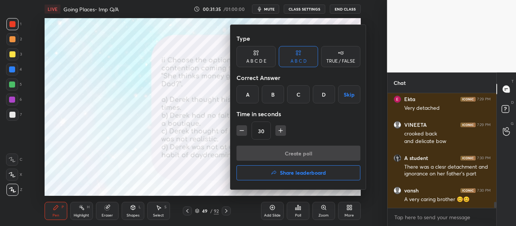
click at [305, 99] on div "C" at bounding box center [298, 94] width 22 height 18
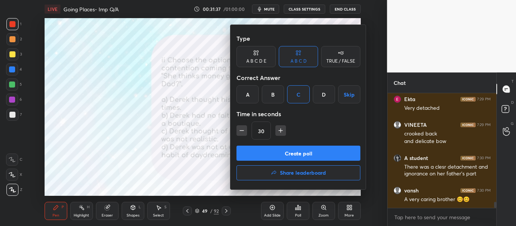
click at [284, 156] on button "Create poll" at bounding box center [298, 153] width 124 height 15
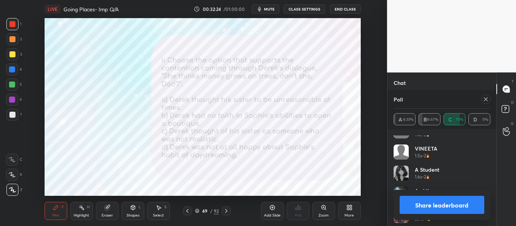
scroll to position [100, 0]
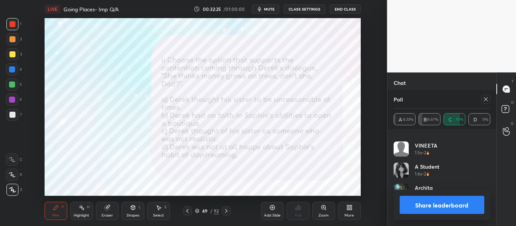
click at [462, 206] on button "Share leaderboard" at bounding box center [441, 205] width 85 height 18
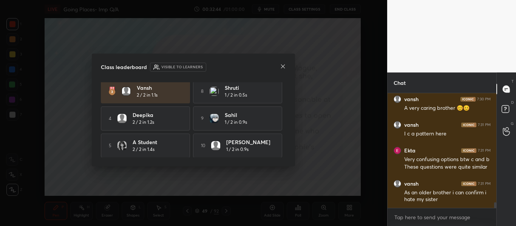
scroll to position [2246, 0]
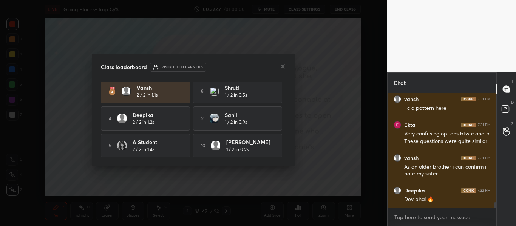
click at [282, 68] on icon at bounding box center [283, 66] width 6 height 6
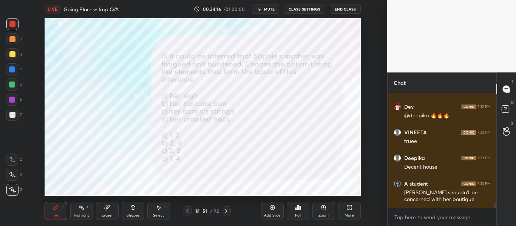
scroll to position [2377, 0]
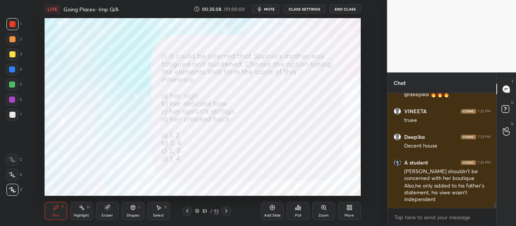
click at [302, 216] on div "Poll" at bounding box center [298, 211] width 23 height 18
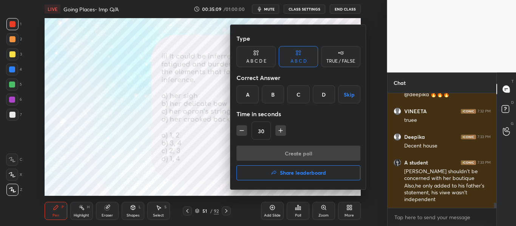
click at [325, 100] on div "D" at bounding box center [324, 94] width 22 height 18
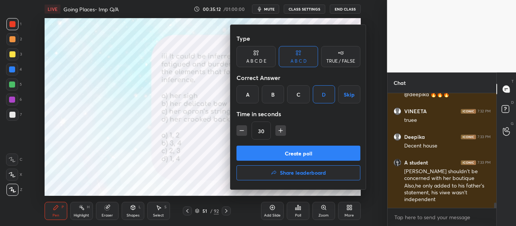
click at [313, 150] on button "Create poll" at bounding box center [298, 153] width 124 height 15
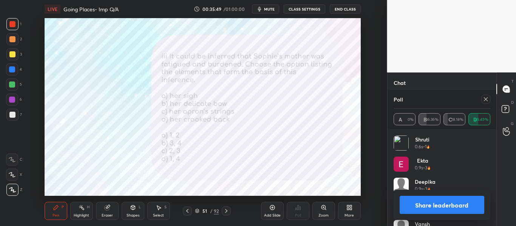
scroll to position [15, 0]
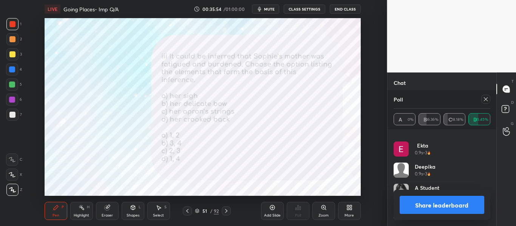
click at [483, 101] on icon at bounding box center [485, 99] width 6 height 6
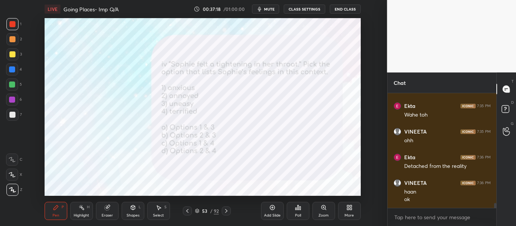
scroll to position [2571, 0]
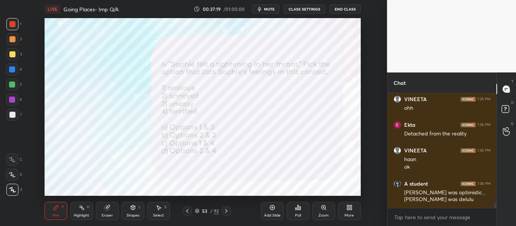
click at [267, 14] on div "LIVE Going Places- Imp Q/A 00:37:19 / 01:00:00 mute CLASS SETTINGS End Class" at bounding box center [203, 9] width 316 height 18
click at [267, 8] on span "mute" at bounding box center [269, 8] width 11 height 5
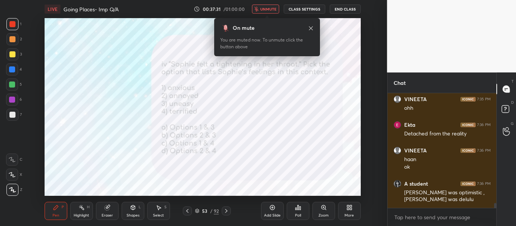
click at [267, 8] on span "unmute" at bounding box center [268, 8] width 16 height 5
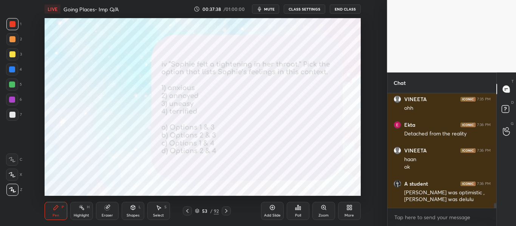
click at [267, 7] on span "mute" at bounding box center [269, 8] width 11 height 5
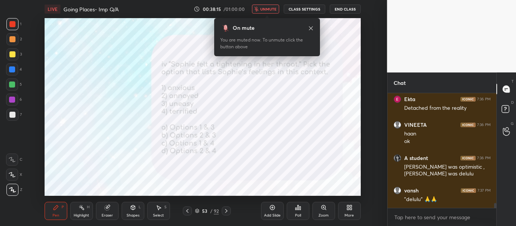
scroll to position [2622, 0]
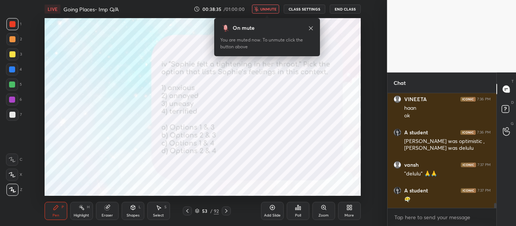
click at [267, 7] on span "unmute" at bounding box center [268, 8] width 16 height 5
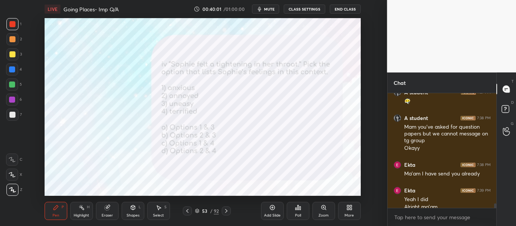
scroll to position [2728, 0]
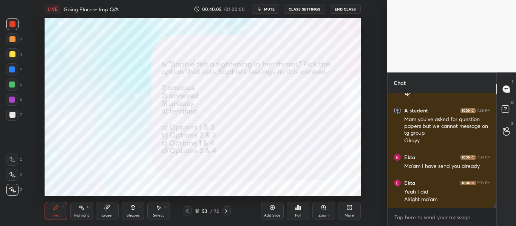
click at [297, 210] on icon at bounding box center [297, 207] width 1 height 5
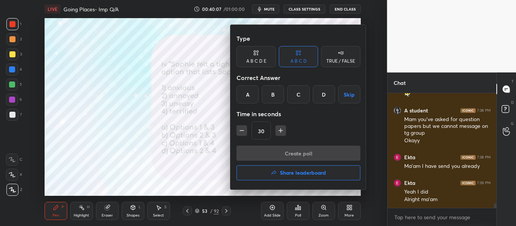
click at [250, 89] on div "A" at bounding box center [247, 94] width 22 height 18
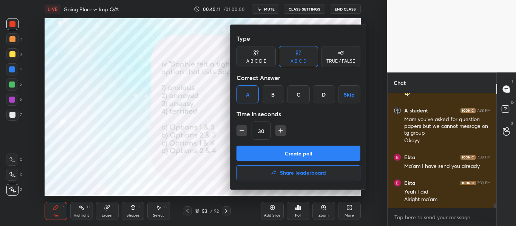
click at [280, 153] on button "Create poll" at bounding box center [298, 153] width 124 height 15
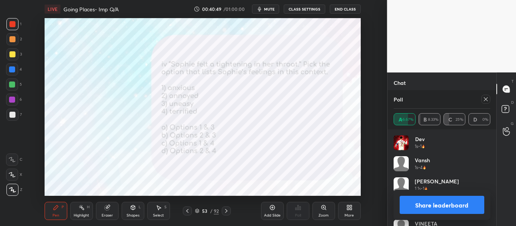
scroll to position [79, 0]
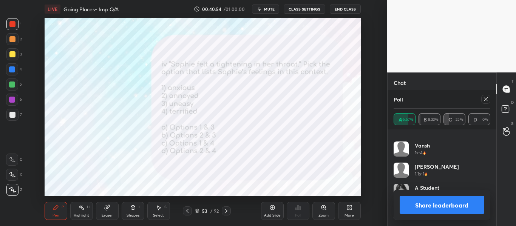
click at [483, 100] on icon at bounding box center [485, 99] width 6 height 6
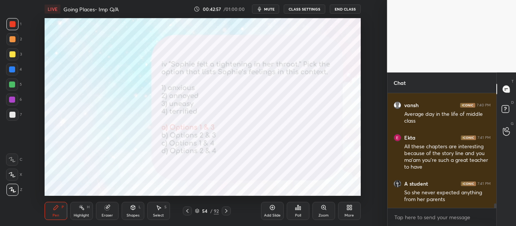
scroll to position [2930, 0]
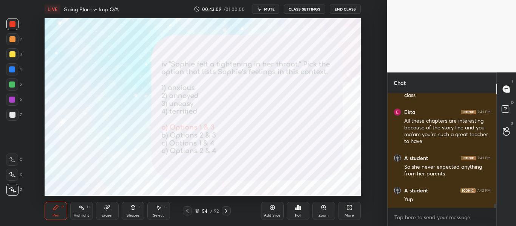
click at [307, 213] on div "Poll" at bounding box center [298, 211] width 23 height 18
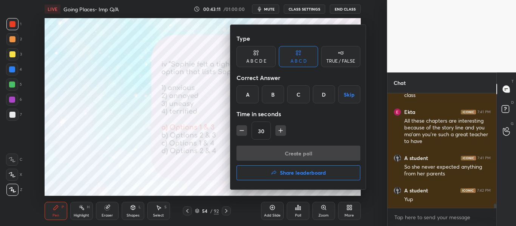
click at [288, 169] on button "Share leaderboard" at bounding box center [298, 172] width 124 height 15
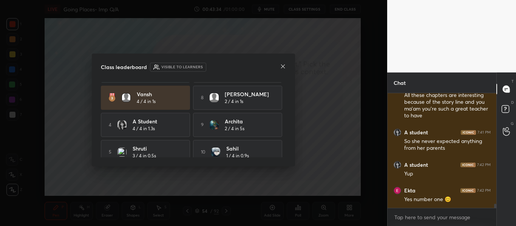
scroll to position [60, 0]
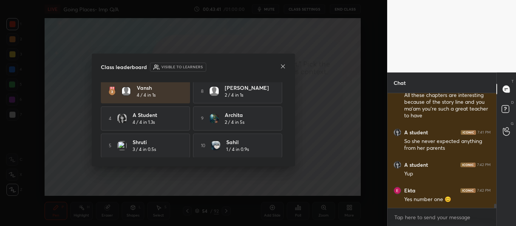
click at [283, 68] on icon at bounding box center [283, 66] width 6 height 6
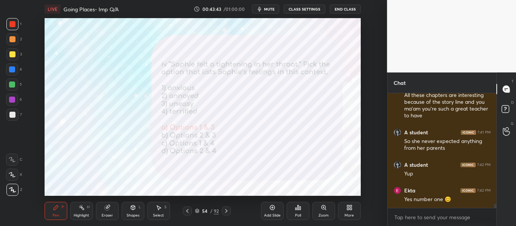
click at [199, 211] on div "54 / 92" at bounding box center [207, 211] width 24 height 7
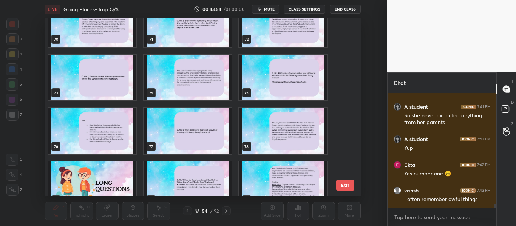
scroll to position [1409, 0]
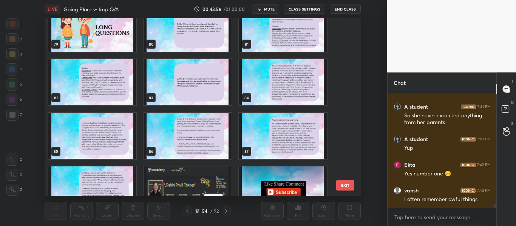
click at [102, 37] on img "grid" at bounding box center [92, 29] width 88 height 46
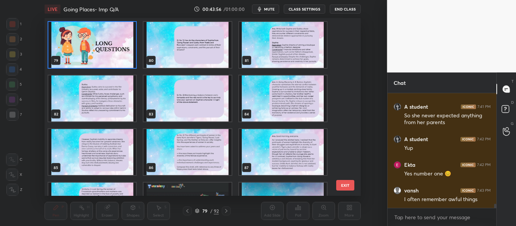
click at [102, 37] on div "73 74 75 76 77 78 79 80 81 82 83 84 85 86 87 88 89 90" at bounding box center [196, 107] width 303 height 178
click at [102, 37] on img "grid" at bounding box center [92, 45] width 88 height 46
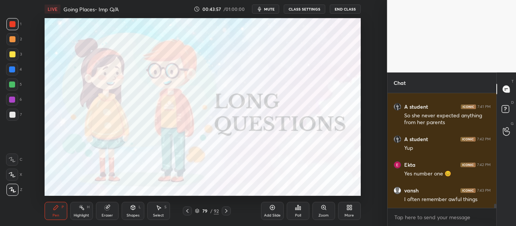
click at [102, 37] on img "grid" at bounding box center [92, 45] width 88 height 46
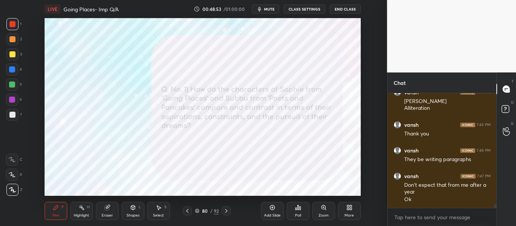
scroll to position [3423, 0]
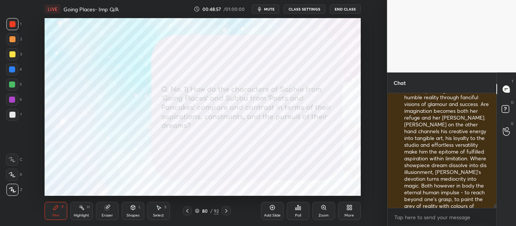
click at [496, 207] on div "T Messages (T) D Doubts (D) G Raise Hand (G)" at bounding box center [506, 149] width 20 height 154
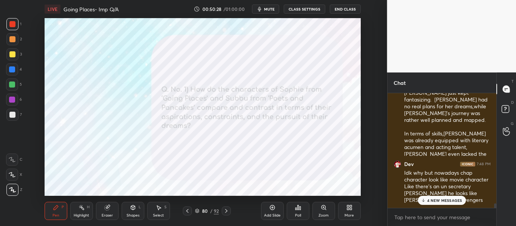
scroll to position [3648, 0]
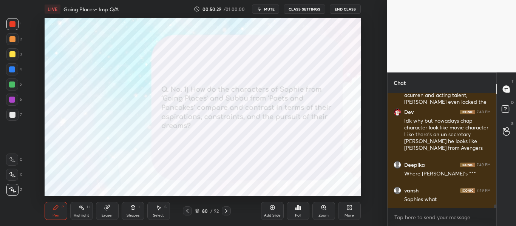
drag, startPoint x: 496, startPoint y: 207, endPoint x: 466, endPoint y: 229, distance: 37.5
click at [466, 0] on html "1 2 3 4 5 6 7 C X Z C X Z E E Erase all H H LIVE Going Places- Imp Q/A 00:50:29…" at bounding box center [258, 0] width 516 height 0
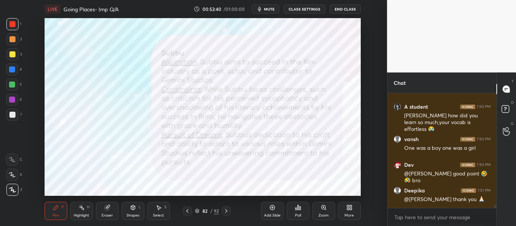
scroll to position [3783, 0]
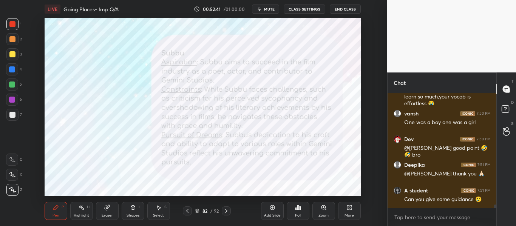
click at [197, 210] on icon at bounding box center [197, 211] width 5 height 5
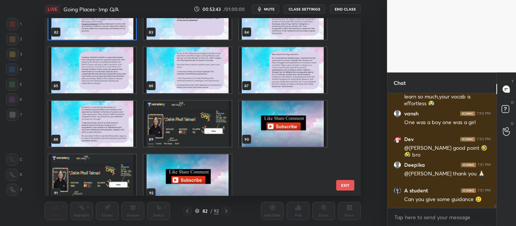
scroll to position [1478, 0]
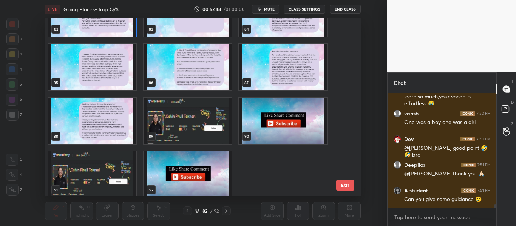
click at [200, 66] on img "grid" at bounding box center [187, 67] width 88 height 46
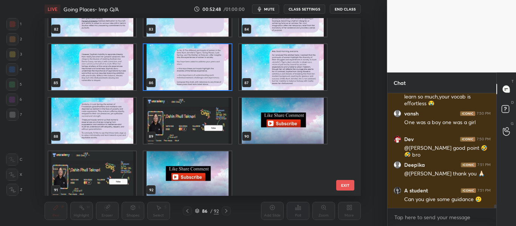
click at [200, 66] on img "grid" at bounding box center [187, 67] width 88 height 46
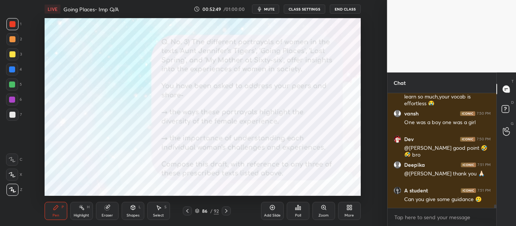
click at [200, 66] on img "grid" at bounding box center [187, 67] width 88 height 46
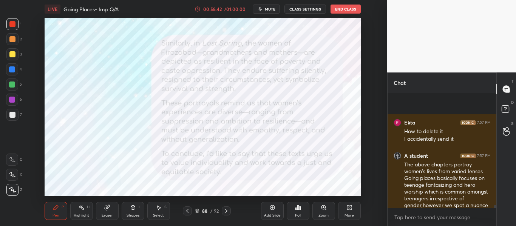
scroll to position [4321, 0]
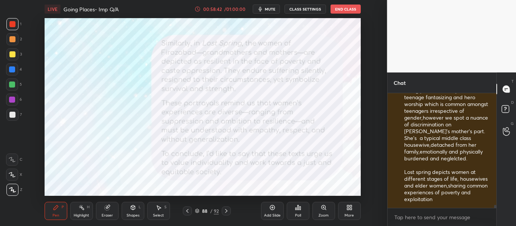
drag, startPoint x: 494, startPoint y: 207, endPoint x: 479, endPoint y: 228, distance: 25.8
click at [479, 0] on html "1 2 3 4 5 6 7 C X Z C X Z E E Erase all H H LIVE Going Places- Imp Q/A 00:58:42…" at bounding box center [258, 0] width 516 height 0
click at [190, 209] on div at bounding box center [187, 211] width 9 height 9
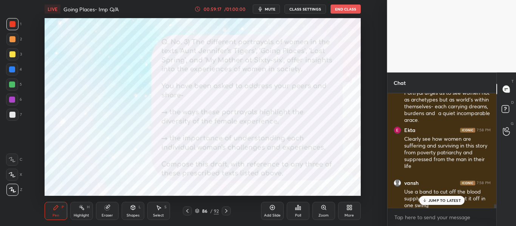
scroll to position [4628, 0]
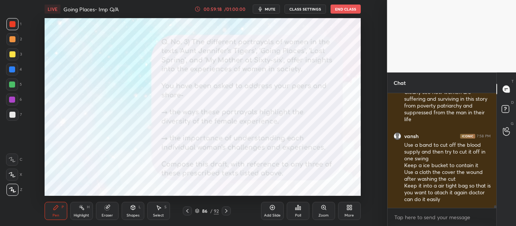
click at [493, 207] on div at bounding box center [494, 150] width 5 height 115
click at [196, 211] on icon at bounding box center [197, 211] width 4 height 1
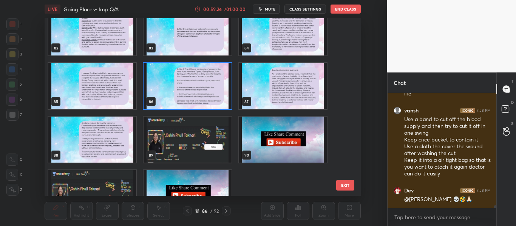
scroll to position [1483, 0]
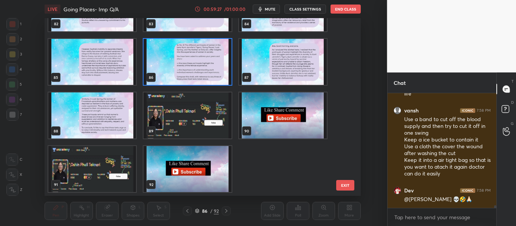
click at [207, 115] on img "grid" at bounding box center [187, 115] width 88 height 46
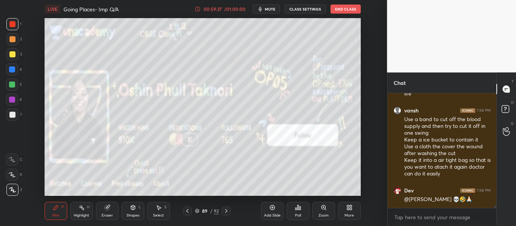
click at [207, 115] on img "grid" at bounding box center [187, 115] width 88 height 46
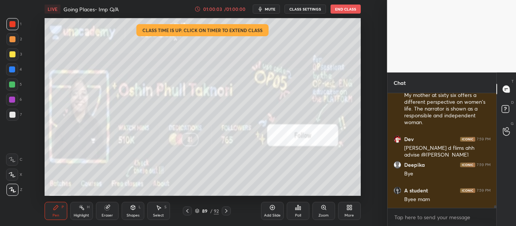
scroll to position [4809, 0]
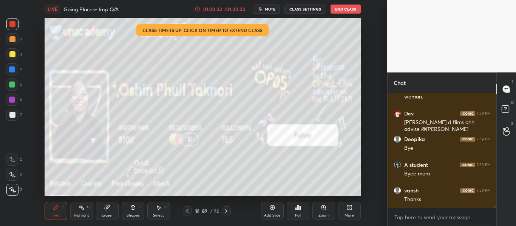
click at [341, 8] on button "End Class" at bounding box center [345, 9] width 30 height 9
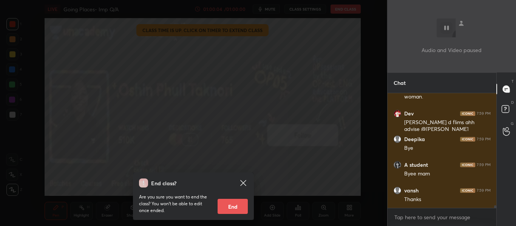
click at [231, 204] on button "End" at bounding box center [232, 206] width 30 height 15
type textarea "x"
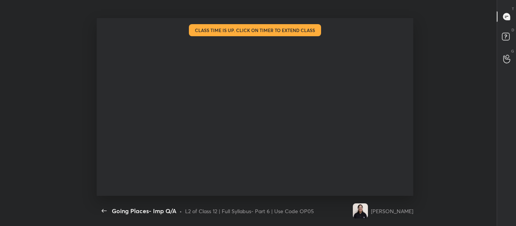
scroll to position [37574, 37322]
